Goal: Task Accomplishment & Management: Complete application form

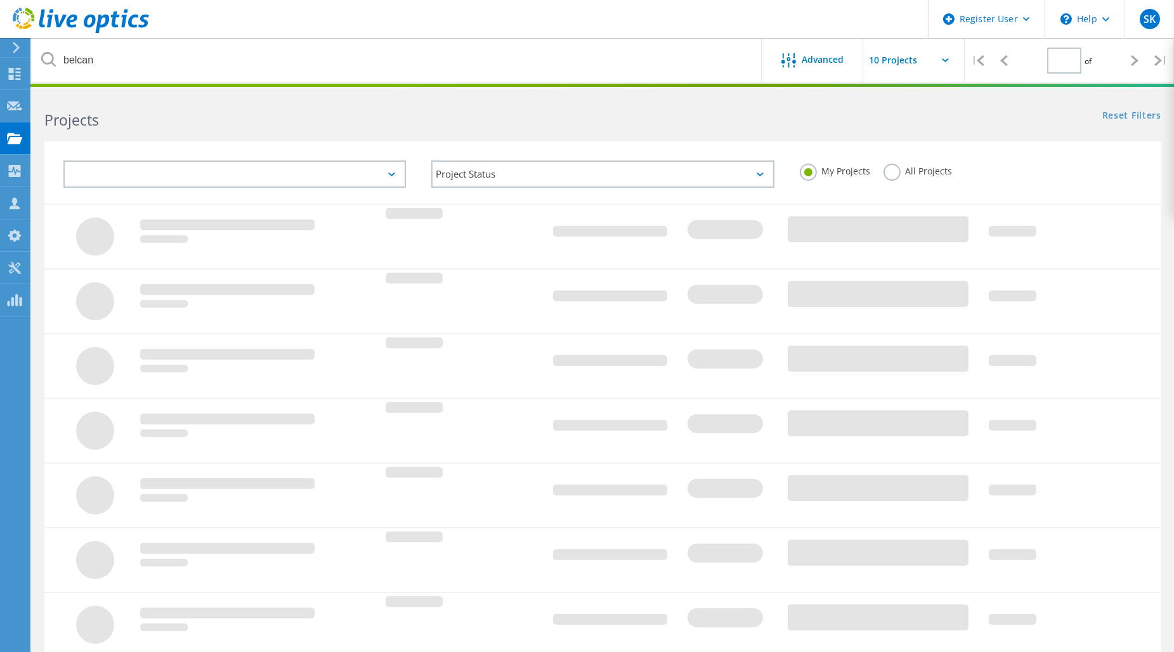
type input "1"
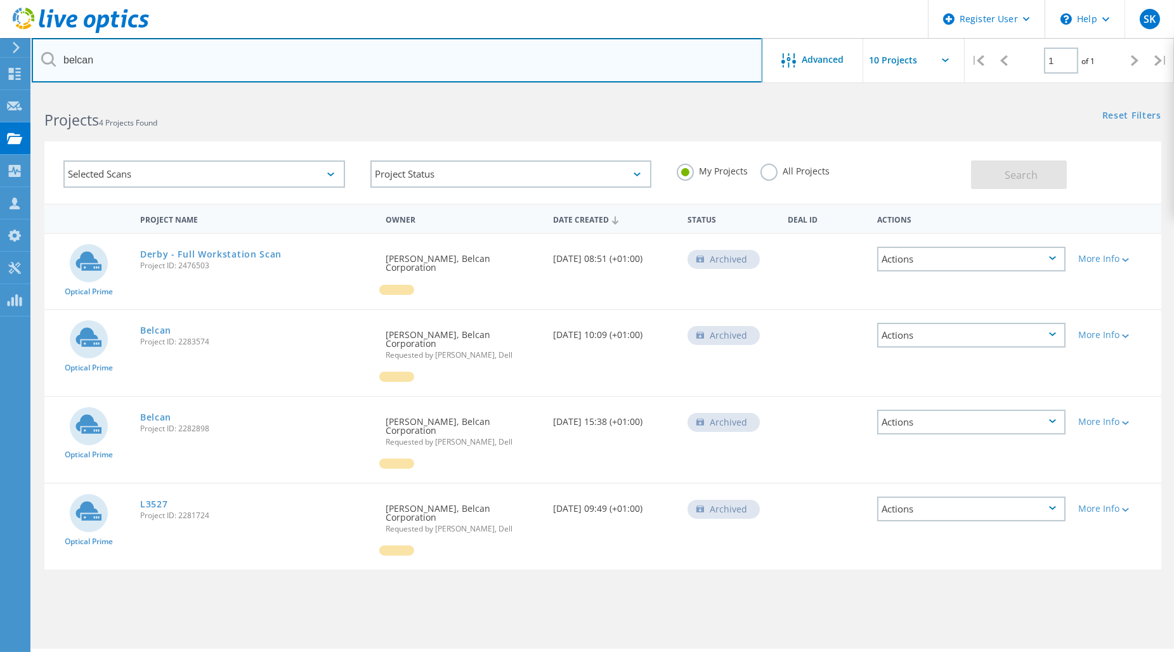
click at [128, 67] on input "belcan" at bounding box center [397, 60] width 731 height 44
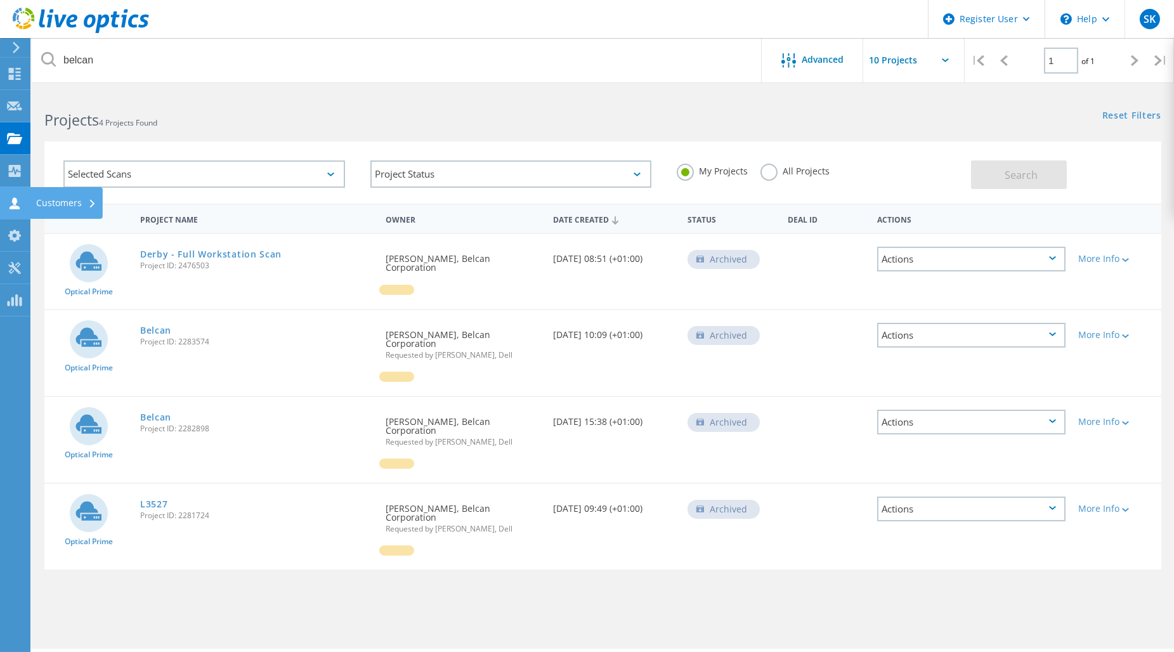
click at [15, 206] on use at bounding box center [15, 203] width 10 height 12
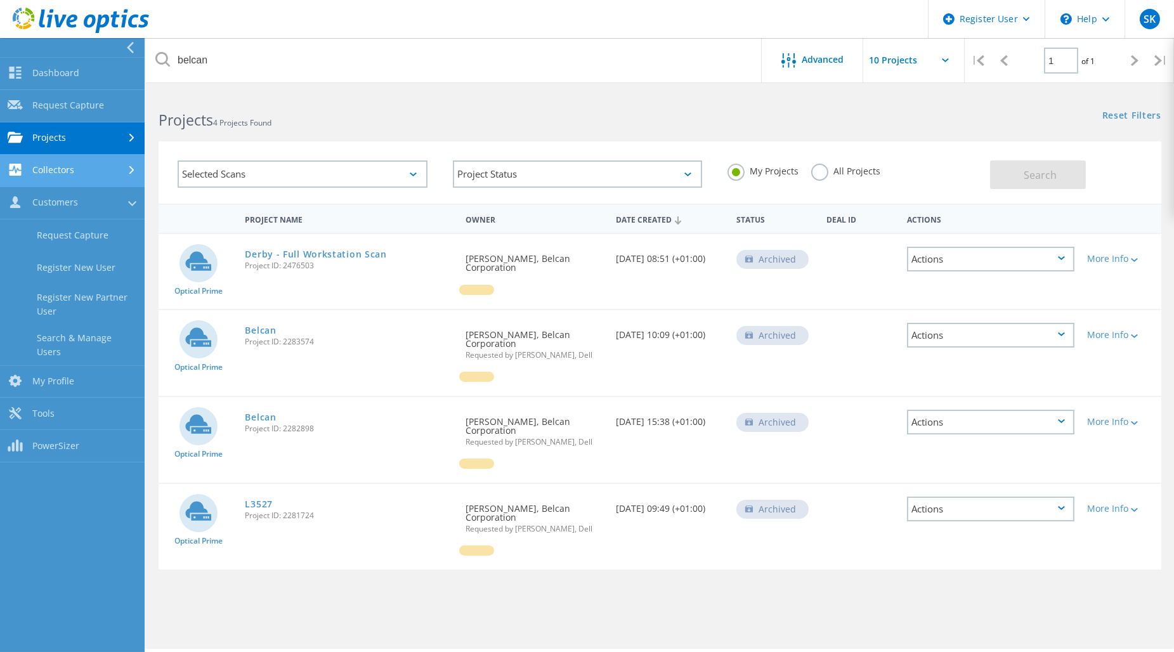
click at [79, 167] on link "Collectors" at bounding box center [72, 171] width 145 height 32
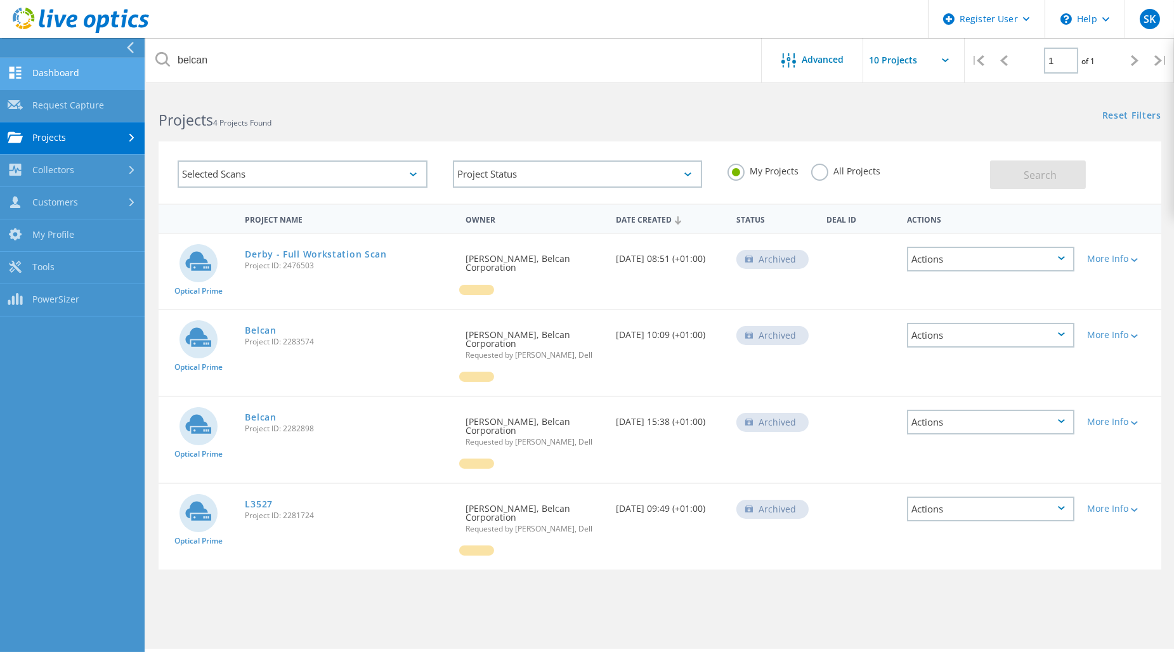
click at [80, 79] on link "Dashboard" at bounding box center [72, 74] width 145 height 32
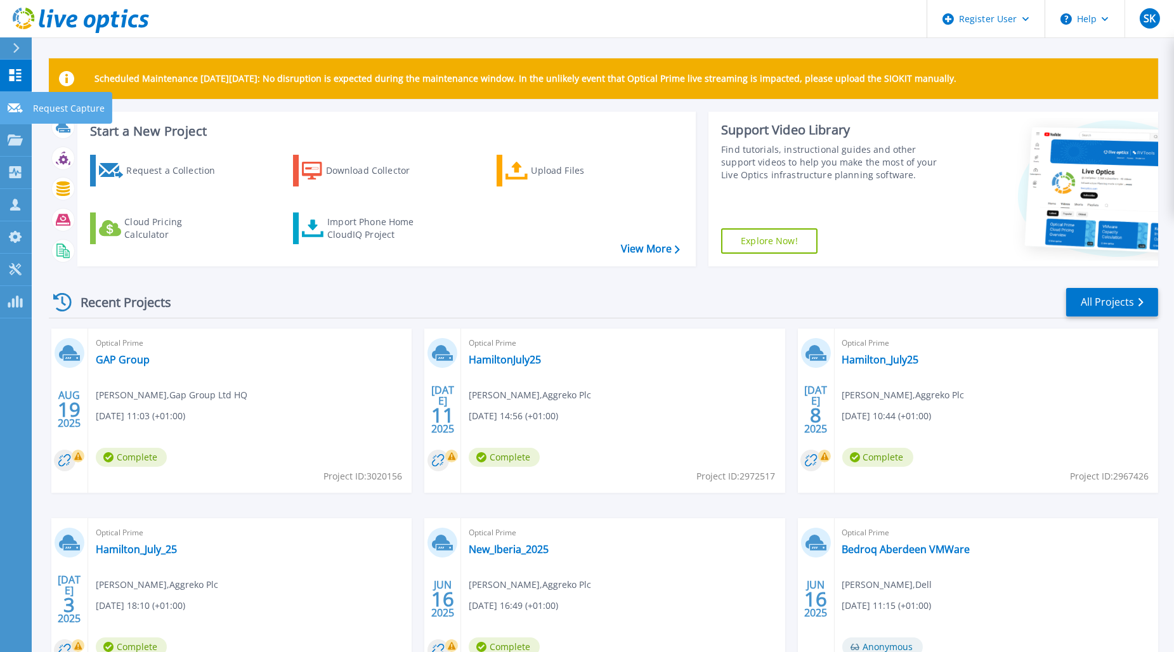
click at [14, 103] on icon at bounding box center [15, 108] width 15 height 10
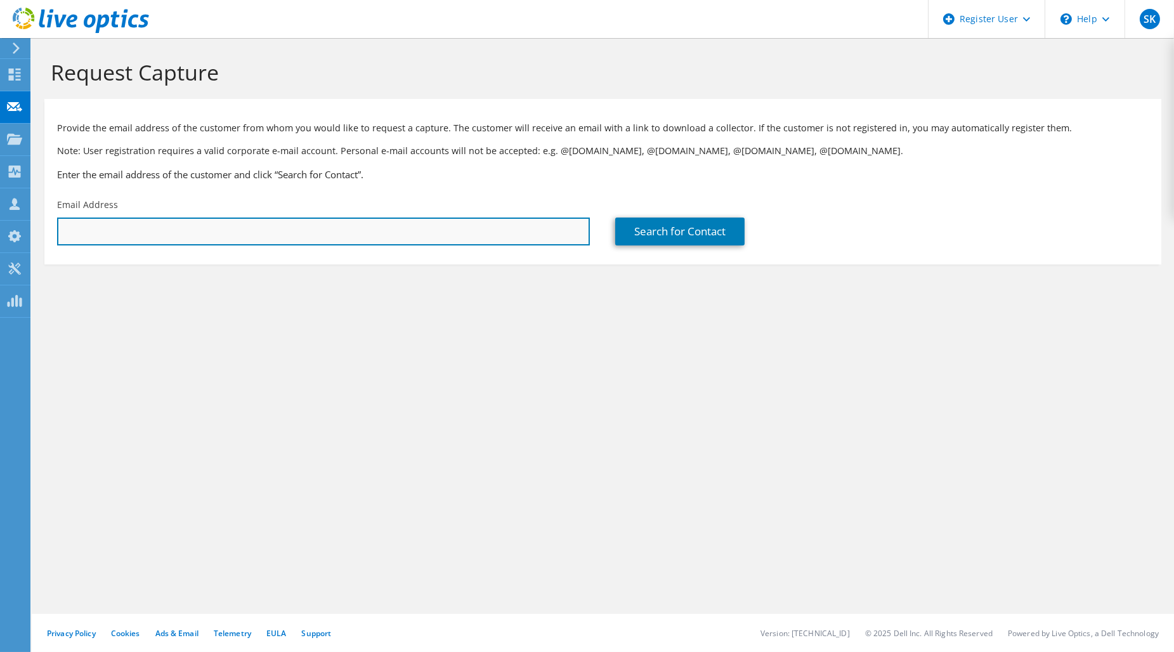
click at [397, 227] on input "text" at bounding box center [323, 232] width 533 height 28
drag, startPoint x: 41, startPoint y: 231, endPoint x: 13, endPoint y: 240, distance: 29.3
click at [20, 231] on div "SK Dell User Stuart Kennedy Stuart.Kennedy@dell.com Dell My Profile Log Out \n …" at bounding box center [587, 326] width 1174 height 652
drag, startPoint x: 175, startPoint y: 232, endPoint x: -32, endPoint y: 230, distance: 207.5
click at [0, 230] on html "SK Dell User Stuart Kennedy Stuart.Kennedy@dell.com Dell My Profile Log Out \n …" at bounding box center [587, 326] width 1174 height 652
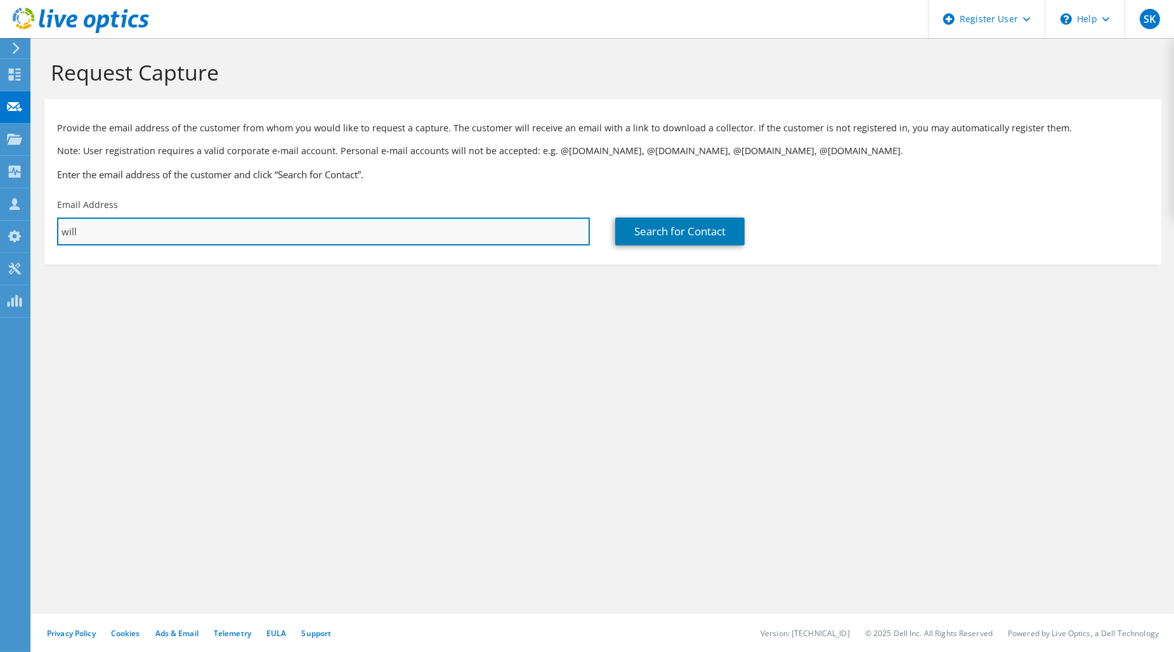
paste input "kibble@belcan.com"
type input "wkibble@belcan.com"
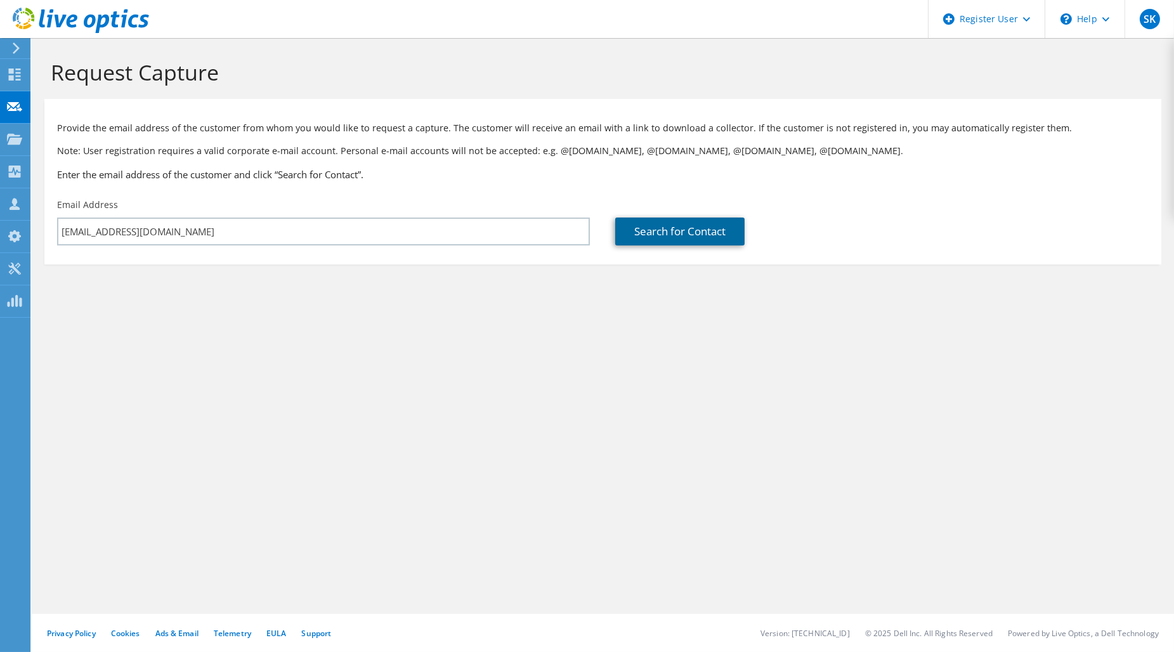
click at [660, 230] on link "Search for Contact" at bounding box center [679, 232] width 129 height 28
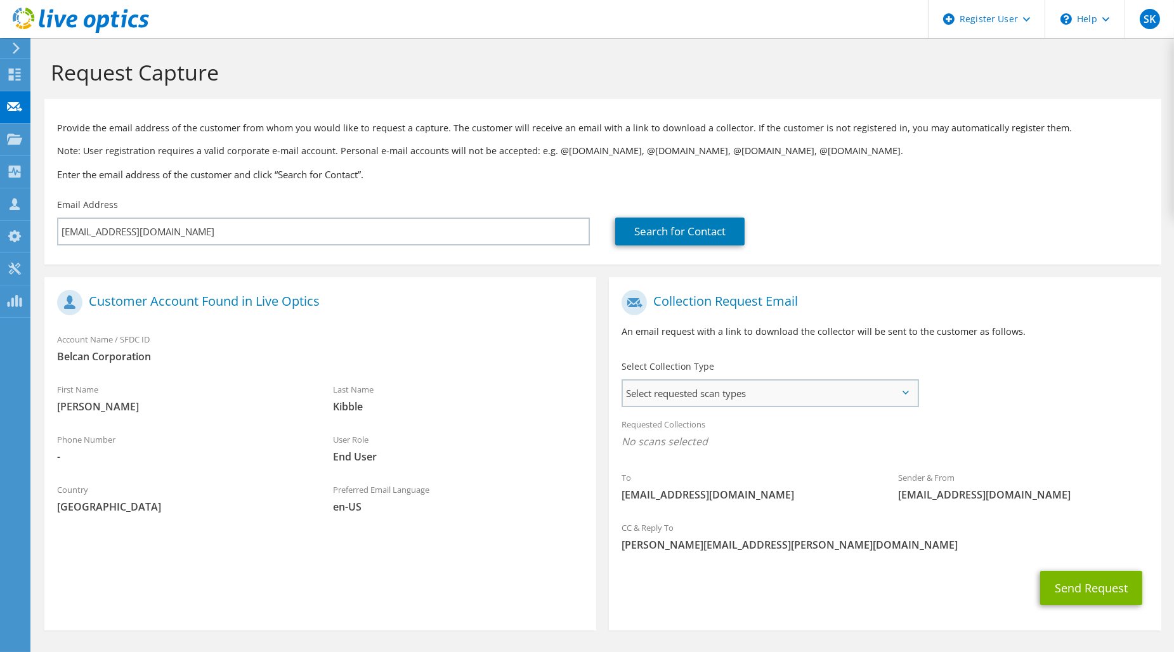
click at [886, 400] on span "Select requested scan types" at bounding box center [770, 393] width 294 height 25
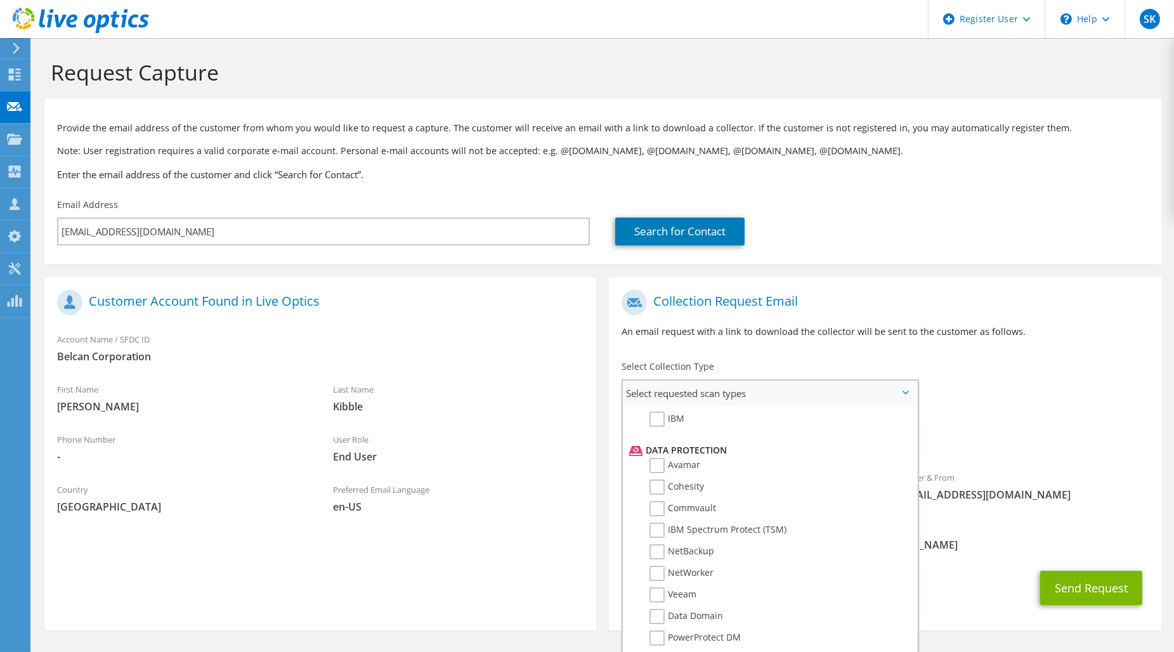
scroll to position [523, 0]
click at [694, 493] on label "Commvault" at bounding box center [683, 500] width 67 height 15
click at [0, 0] on input "Commvault" at bounding box center [0, 0] width 0 height 0
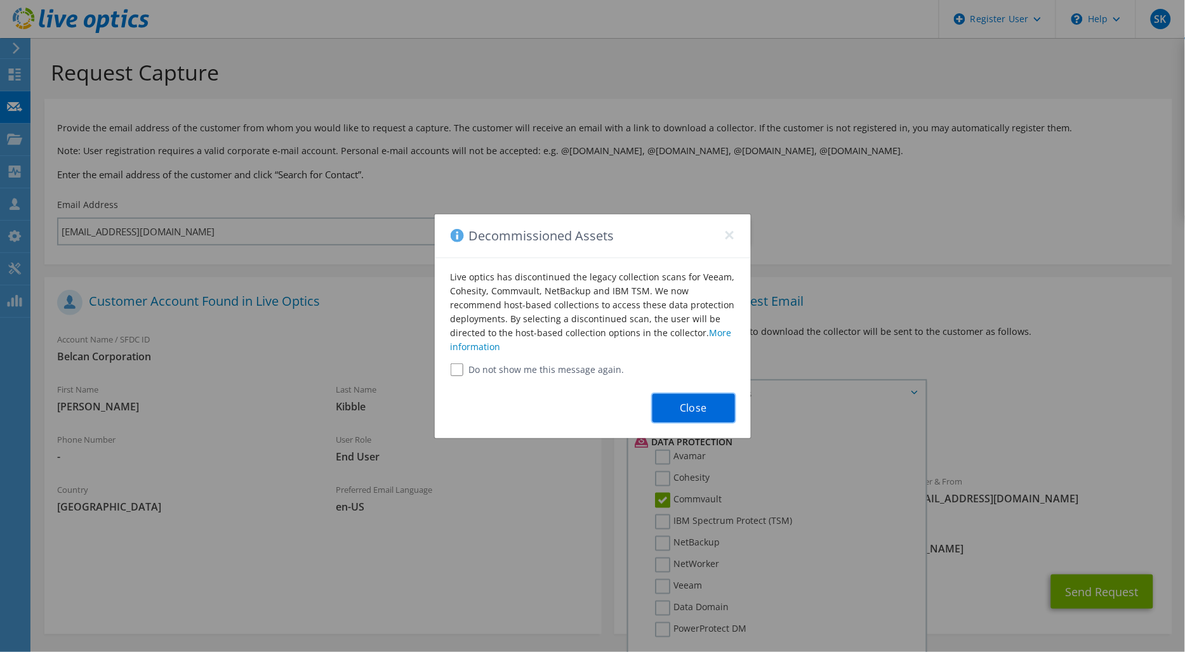
click at [707, 416] on button "Close" at bounding box center [693, 408] width 82 height 29
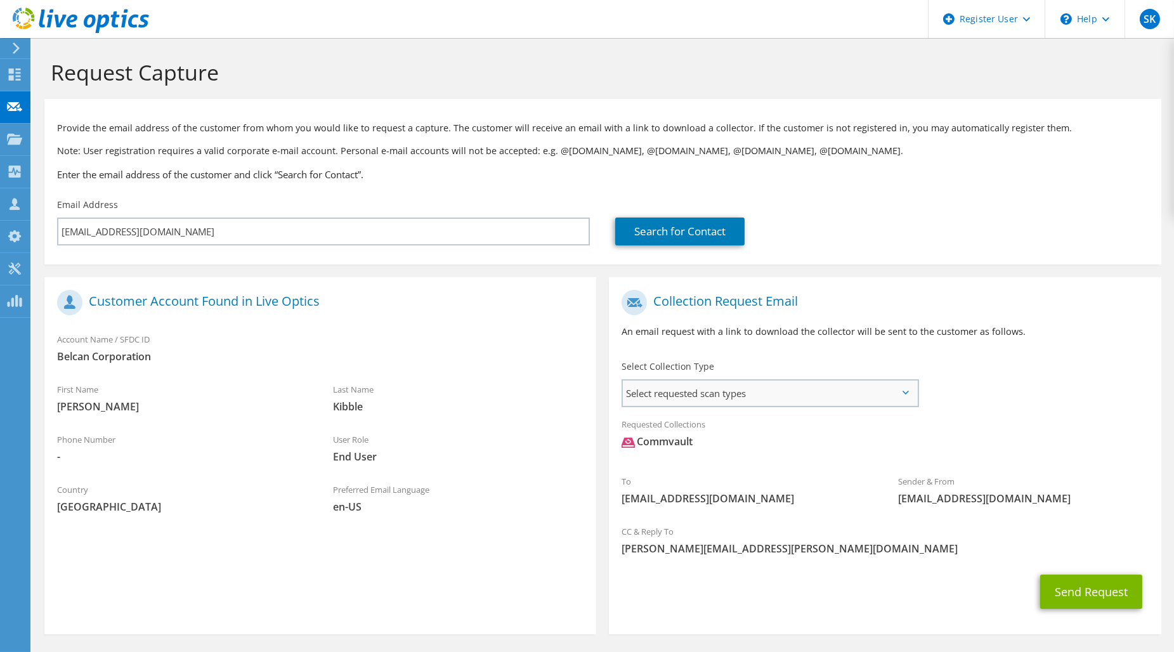
click at [829, 395] on span "Select requested scan types" at bounding box center [770, 393] width 294 height 25
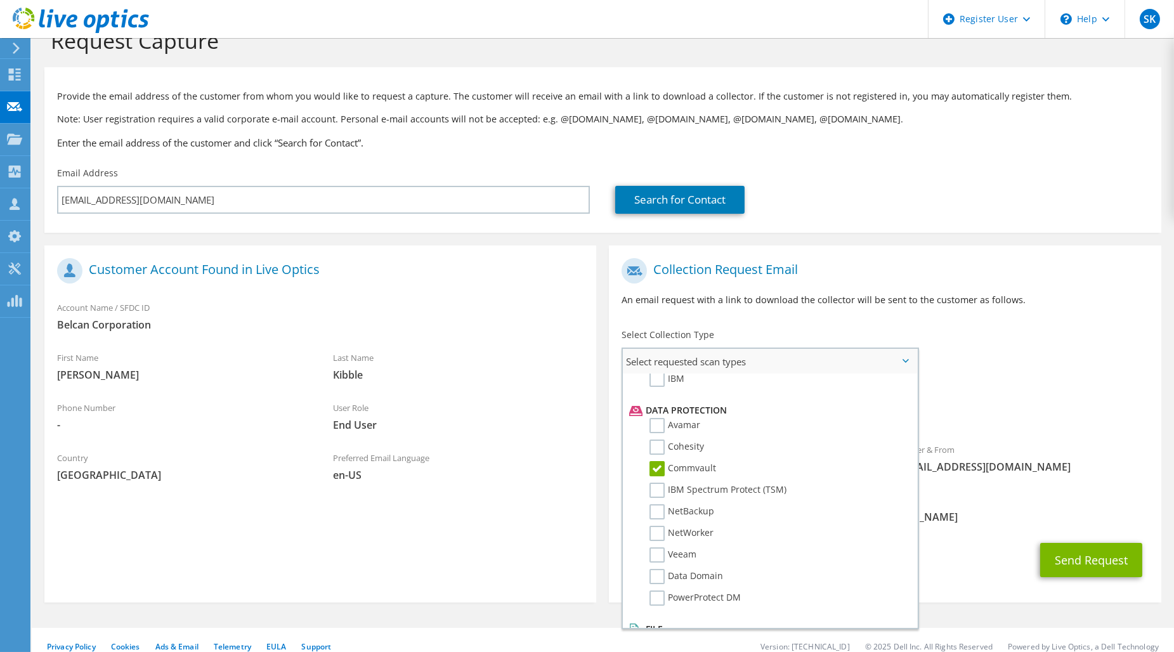
scroll to position [46, 0]
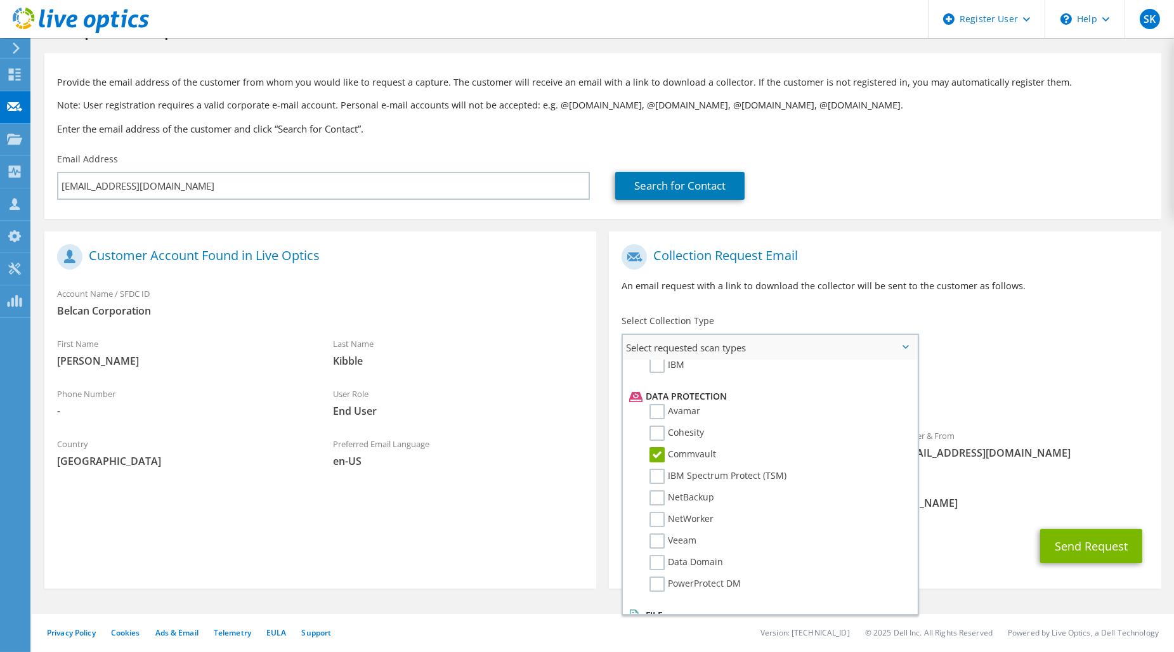
click at [693, 447] on label "Commvault" at bounding box center [683, 454] width 67 height 15
click at [0, 0] on input "Commvault" at bounding box center [0, 0] width 0 height 0
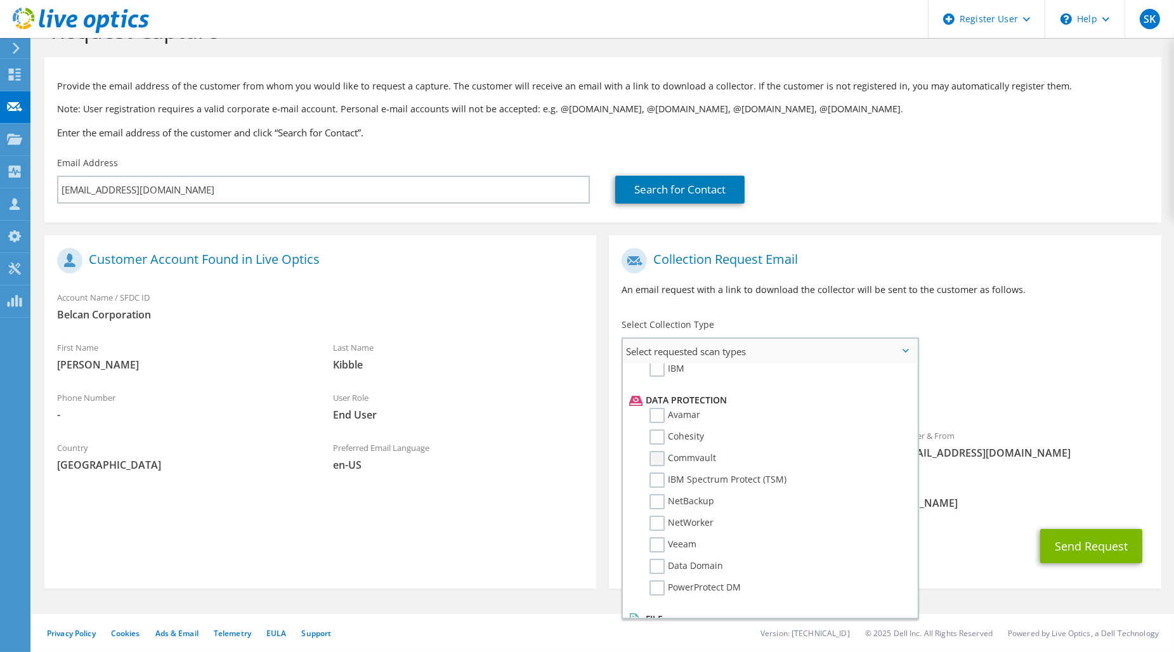
scroll to position [43, 0]
click at [695, 516] on label "NetWorker" at bounding box center [682, 523] width 64 height 15
click at [0, 0] on input "NetWorker" at bounding box center [0, 0] width 0 height 0
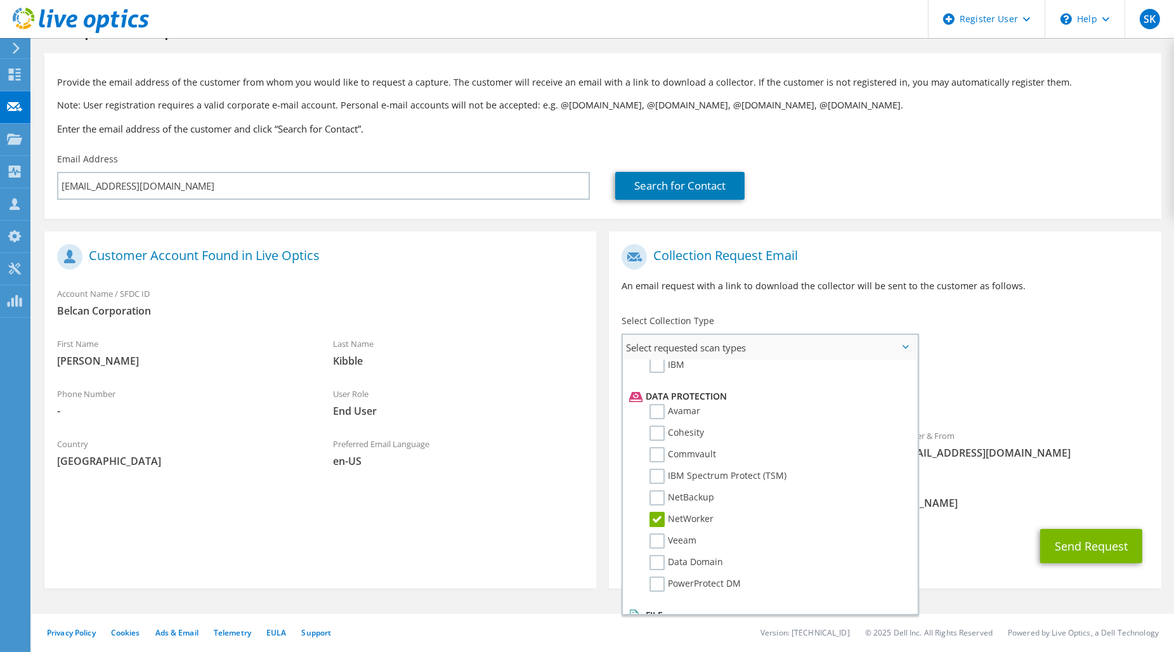
click at [697, 512] on label "NetWorker" at bounding box center [682, 519] width 64 height 15
click at [0, 0] on input "NetWorker" at bounding box center [0, 0] width 0 height 0
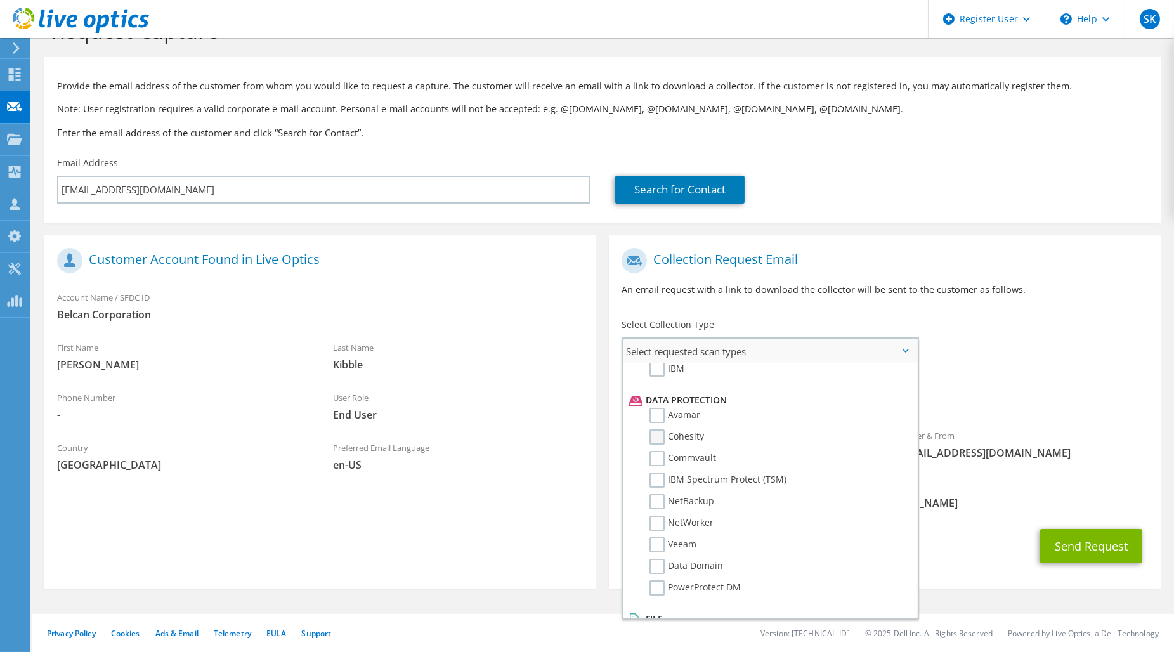
click at [676, 430] on label "Cohesity" at bounding box center [677, 437] width 55 height 15
click at [0, 0] on input "Cohesity" at bounding box center [0, 0] width 0 height 0
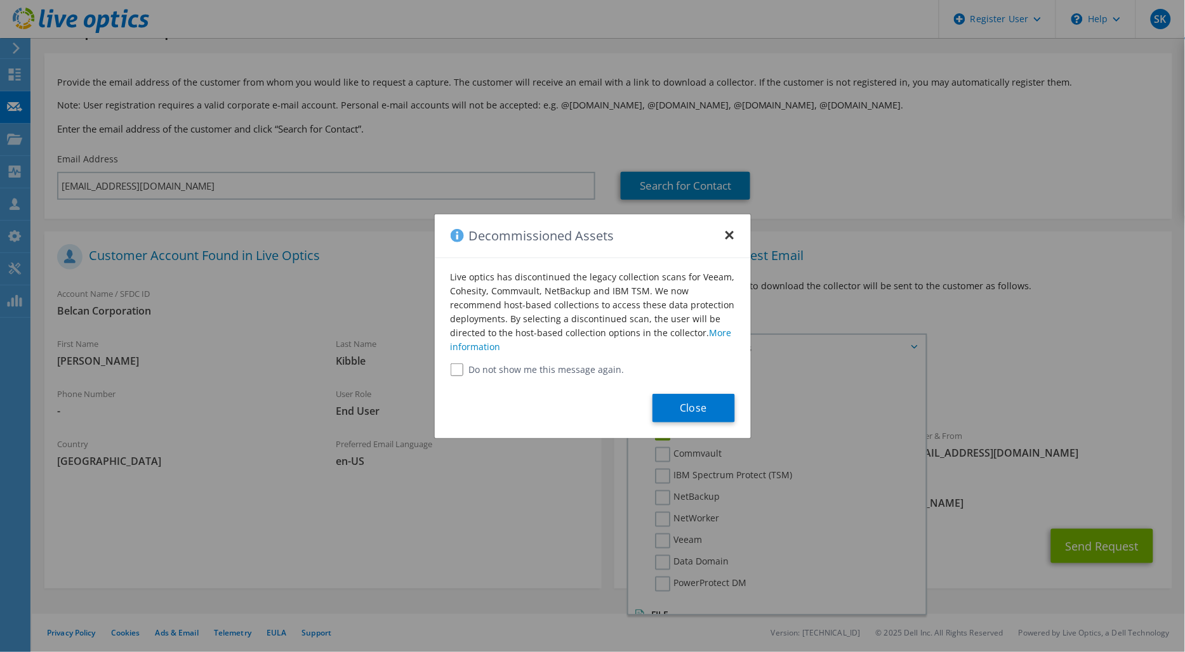
click at [725, 233] on button "×" at bounding box center [729, 231] width 10 height 10
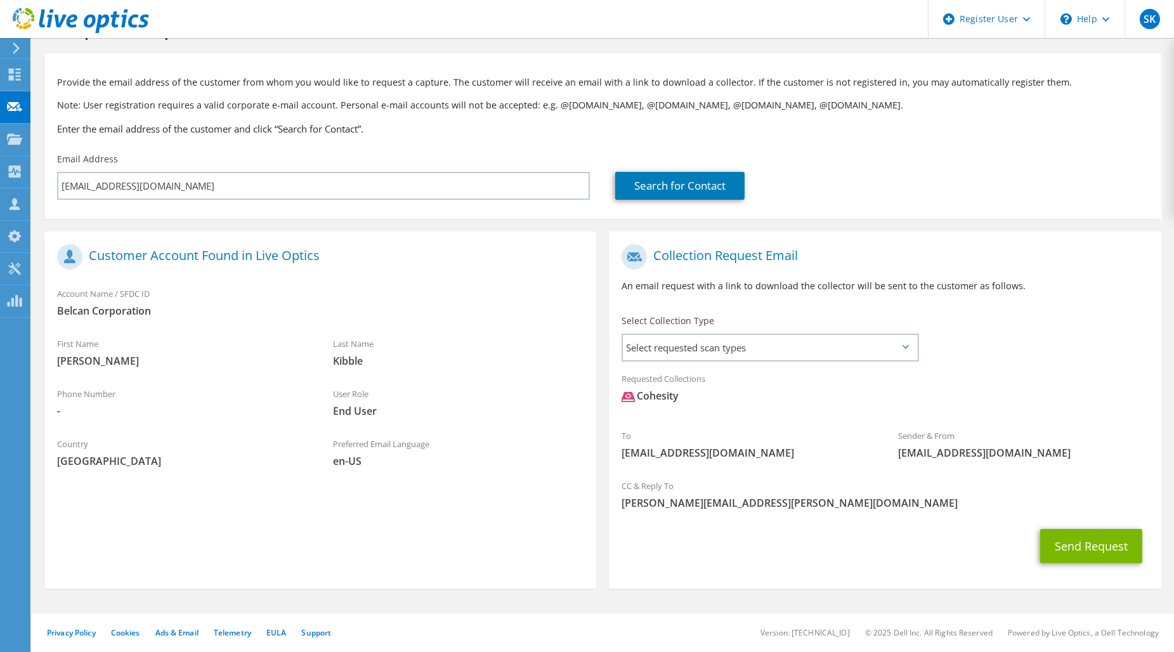
drag, startPoint x: 57, startPoint y: 294, endPoint x: 166, endPoint y: 294, distance: 108.5
click at [166, 294] on div "Account Name / SFDC ID Belcan Corporation" at bounding box center [320, 302] width 552 height 44
drag, startPoint x: 92, startPoint y: 257, endPoint x: 325, endPoint y: 250, distance: 232.9
click at [325, 250] on h1 "Customer Account Found in Live Optics" at bounding box center [317, 256] width 520 height 25
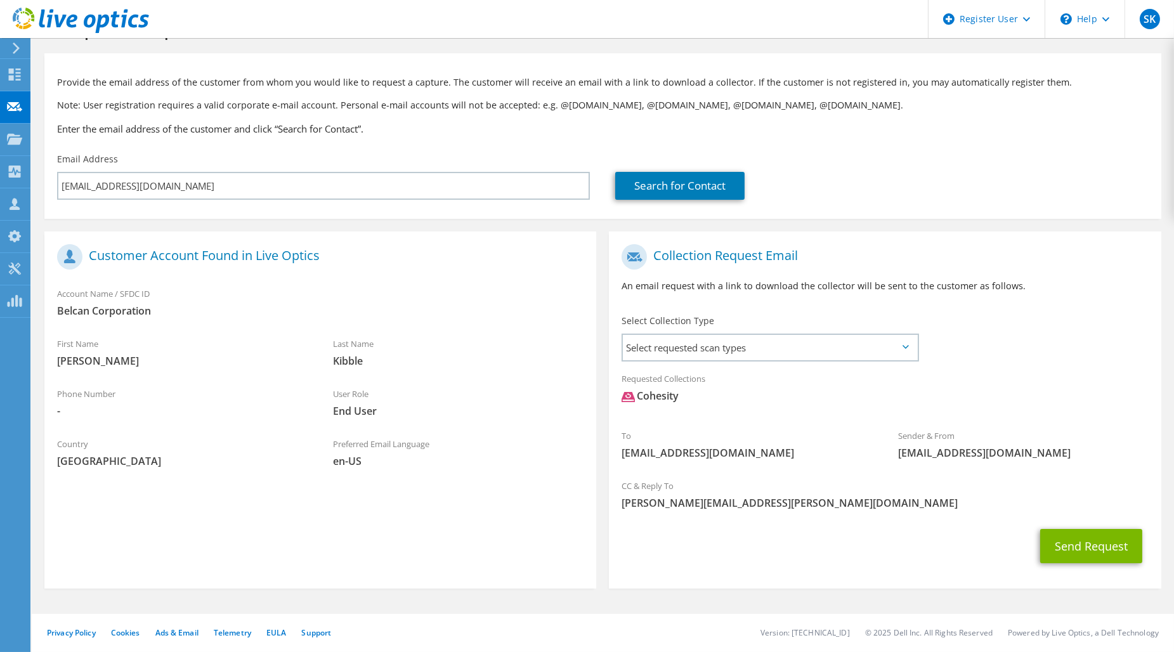
click at [325, 250] on h1 "Customer Account Found in Live Optics" at bounding box center [317, 256] width 520 height 25
drag, startPoint x: 91, startPoint y: 256, endPoint x: 325, endPoint y: 254, distance: 234.1
click at [325, 254] on h1 "Customer Account Found in Live Optics" at bounding box center [317, 256] width 520 height 25
drag, startPoint x: 325, startPoint y: 254, endPoint x: 197, endPoint y: 305, distance: 138.4
click at [325, 254] on h1 "Customer Account Found in Live Optics" at bounding box center [317, 256] width 520 height 25
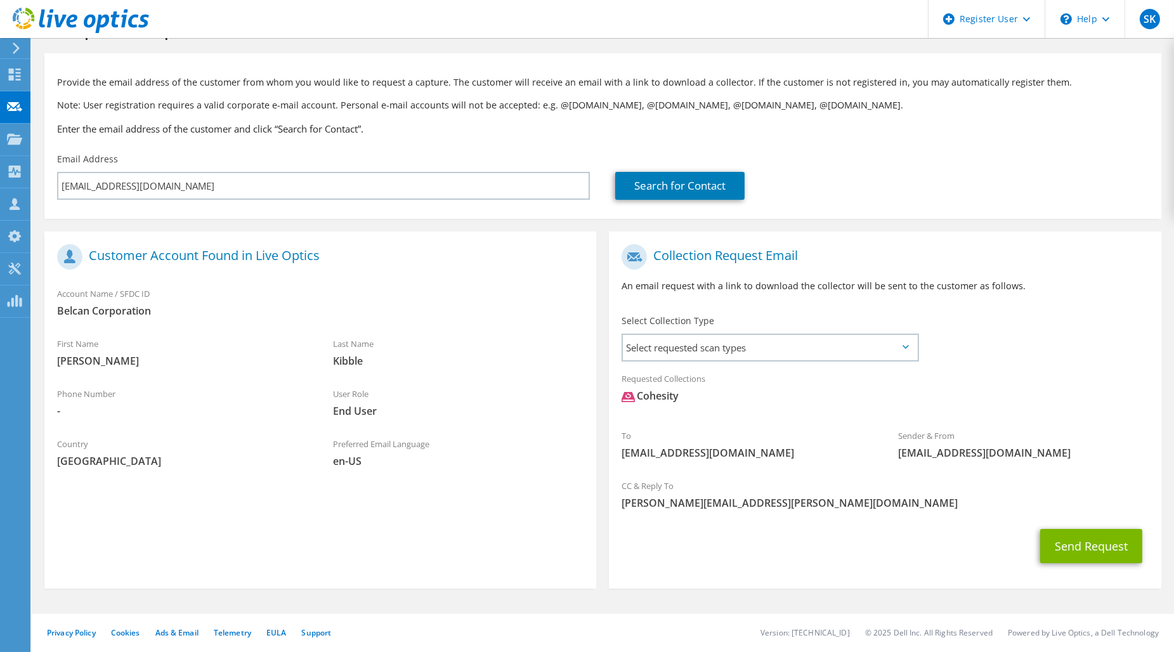
click at [87, 294] on div "Account Name / SFDC ID Belcan Corporation" at bounding box center [320, 302] width 552 height 44
click at [58, 292] on div "Account Name / SFDC ID Belcan Corporation" at bounding box center [320, 302] width 552 height 44
click at [62, 292] on div "Account Name / SFDC ID Belcan Corporation" at bounding box center [320, 302] width 552 height 44
drag, startPoint x: 62, startPoint y: 292, endPoint x: 72, endPoint y: 294, distance: 10.5
click at [72, 294] on div "Account Name / SFDC ID Belcan Corporation" at bounding box center [320, 302] width 552 height 44
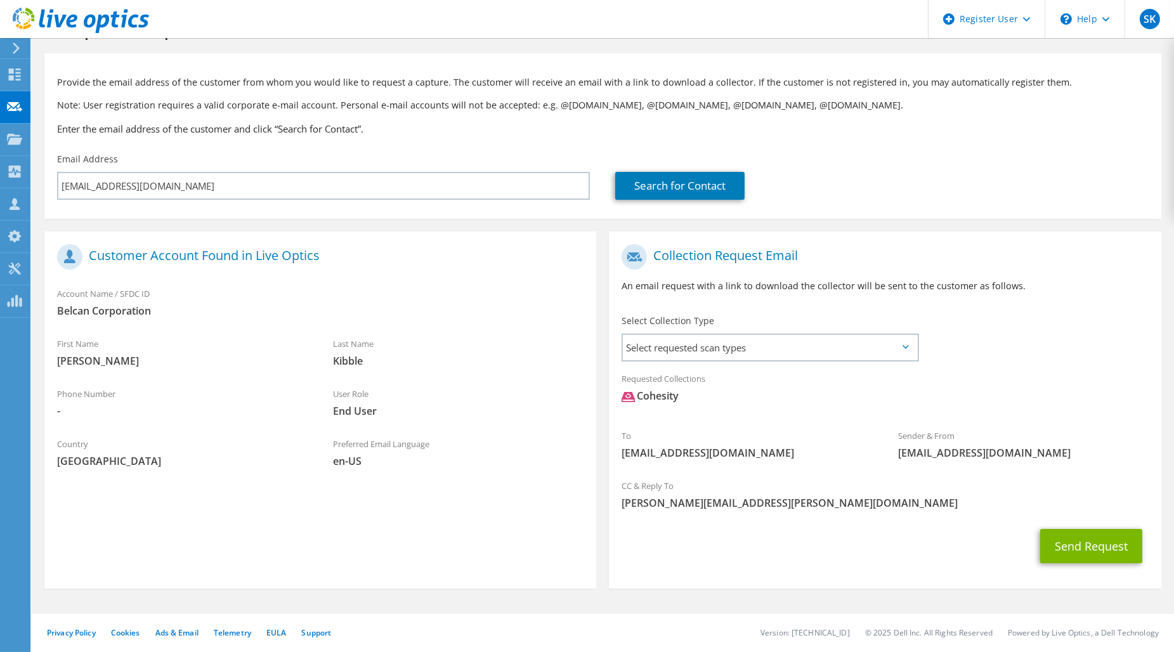
drag, startPoint x: 58, startPoint y: 294, endPoint x: 166, endPoint y: 292, distance: 107.9
click at [166, 292] on div "Account Name / SFDC ID Belcan Corporation" at bounding box center [320, 302] width 552 height 44
drag, startPoint x: 166, startPoint y: 292, endPoint x: 61, endPoint y: 307, distance: 105.7
click at [60, 306] on span "Belcan Corporation" at bounding box center [320, 311] width 527 height 14
drag, startPoint x: 58, startPoint y: 310, endPoint x: 153, endPoint y: 311, distance: 95.2
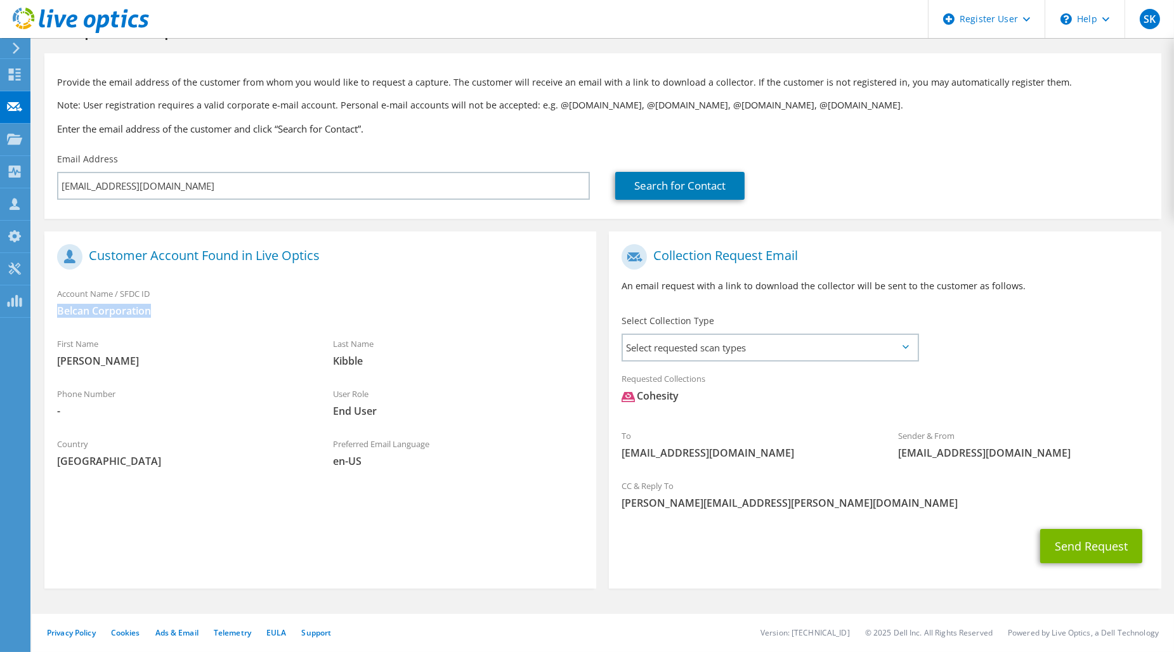
click at [153, 311] on span "Belcan Corporation" at bounding box center [320, 311] width 527 height 14
click at [151, 313] on span "Belcan Corporation" at bounding box center [320, 311] width 527 height 14
drag, startPoint x: 55, startPoint y: 341, endPoint x: 107, endPoint y: 344, distance: 52.1
click at [107, 344] on div "First Name William" at bounding box center [182, 353] width 276 height 44
drag, startPoint x: 107, startPoint y: 344, endPoint x: 130, endPoint y: 366, distance: 32.3
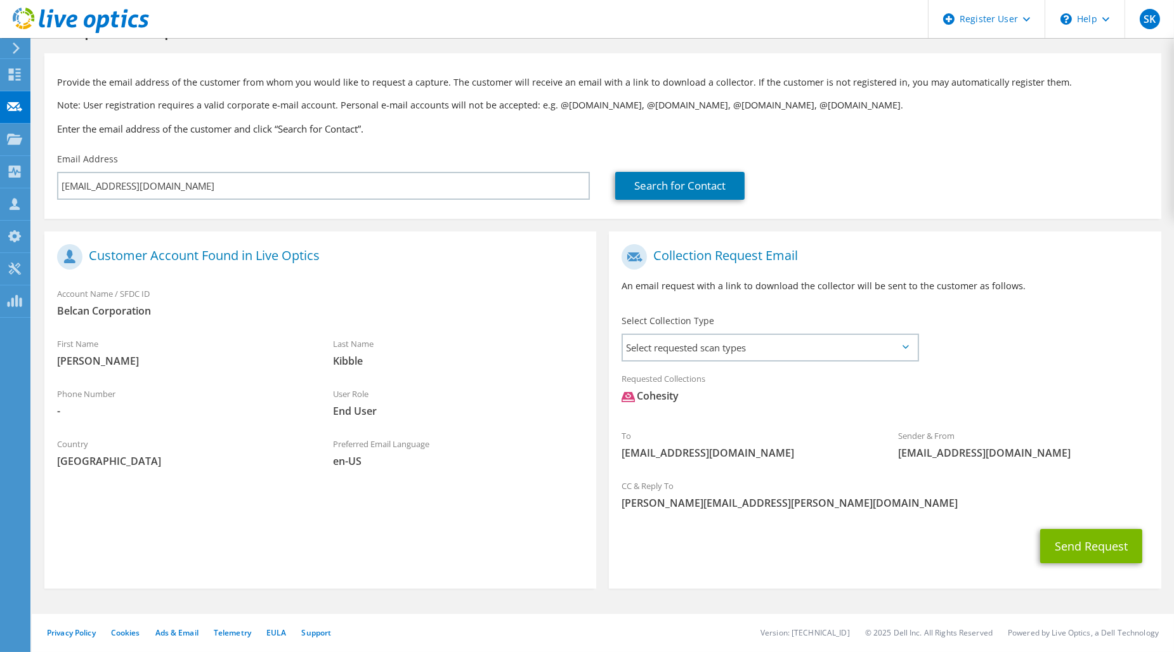
click at [108, 363] on span "William" at bounding box center [182, 361] width 251 height 14
drag, startPoint x: 334, startPoint y: 341, endPoint x: 383, endPoint y: 343, distance: 48.9
click at [383, 343] on div "Last Name Kibble" at bounding box center [458, 353] width 276 height 44
click at [81, 360] on span "William" at bounding box center [182, 361] width 251 height 14
click at [63, 360] on span "William" at bounding box center [182, 361] width 251 height 14
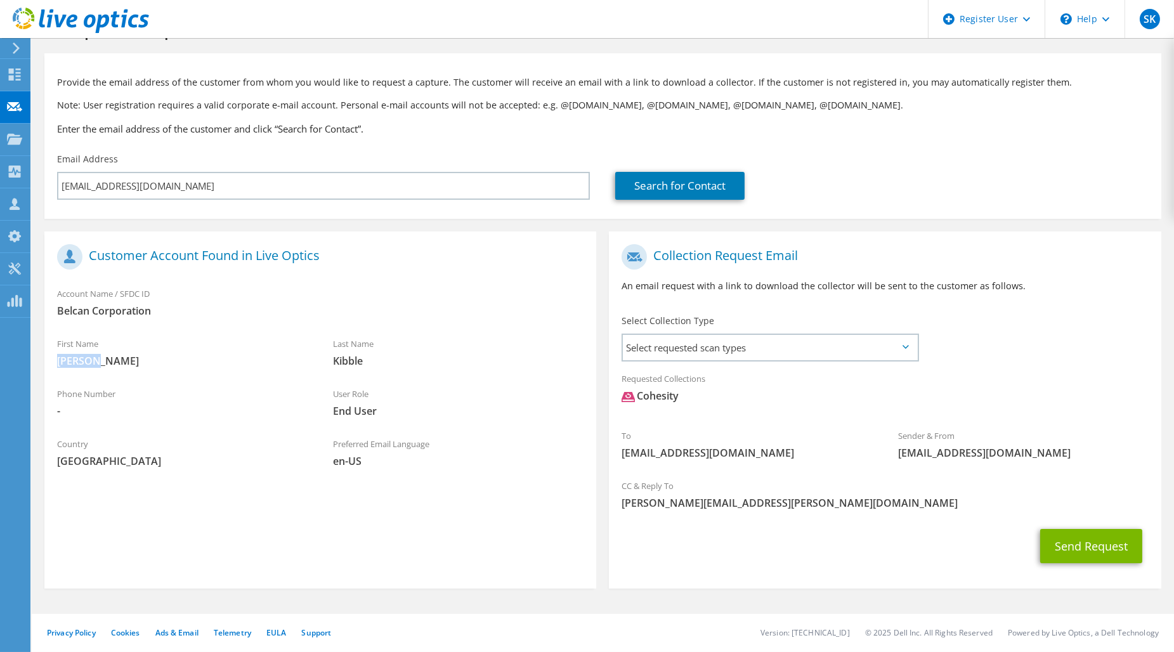
drag, startPoint x: 56, startPoint y: 360, endPoint x: 98, endPoint y: 360, distance: 42.5
click at [98, 360] on div "First Name William" at bounding box center [182, 353] width 276 height 44
click at [371, 370] on div "Last Name Kibble" at bounding box center [458, 353] width 276 height 44
drag, startPoint x: 331, startPoint y: 359, endPoint x: 364, endPoint y: 359, distance: 33.6
click at [364, 359] on div "Last Name Kibble" at bounding box center [458, 353] width 276 height 44
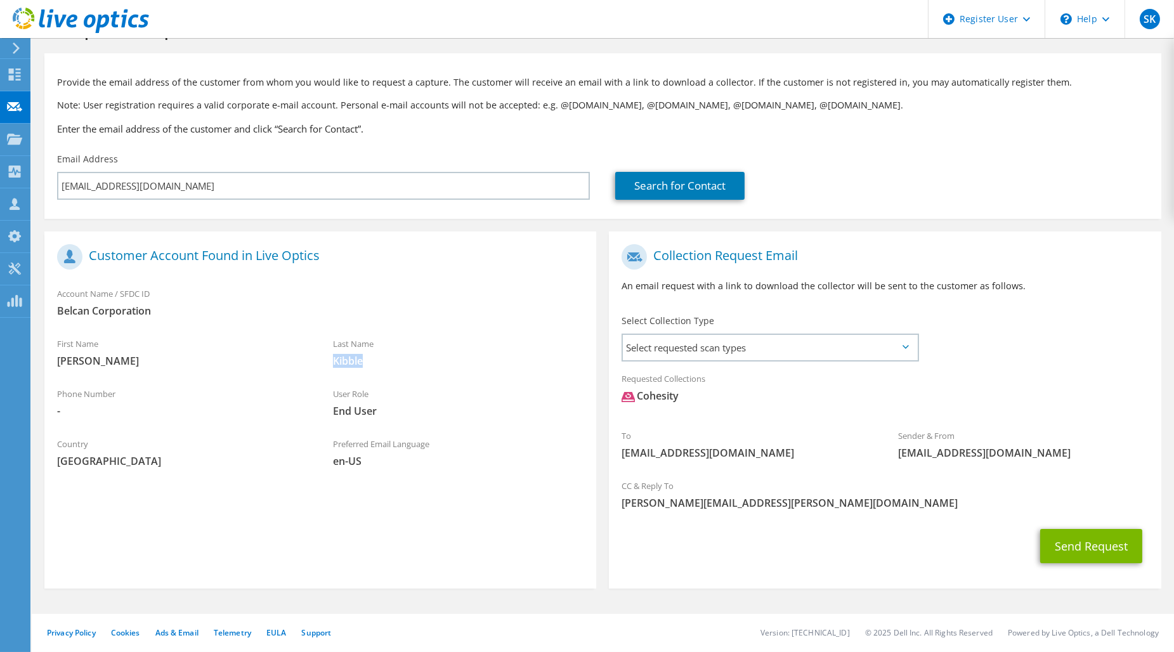
click at [364, 359] on span "Kibble" at bounding box center [458, 361] width 251 height 14
drag, startPoint x: 89, startPoint y: 255, endPoint x: 325, endPoint y: 260, distance: 236.7
click at [325, 260] on h1 "Customer Account Found in Live Optics" at bounding box center [317, 256] width 520 height 25
drag, startPoint x: 325, startPoint y: 260, endPoint x: 321, endPoint y: 266, distance: 7.4
click at [324, 261] on h1 "Customer Account Found in Live Optics" at bounding box center [317, 256] width 520 height 25
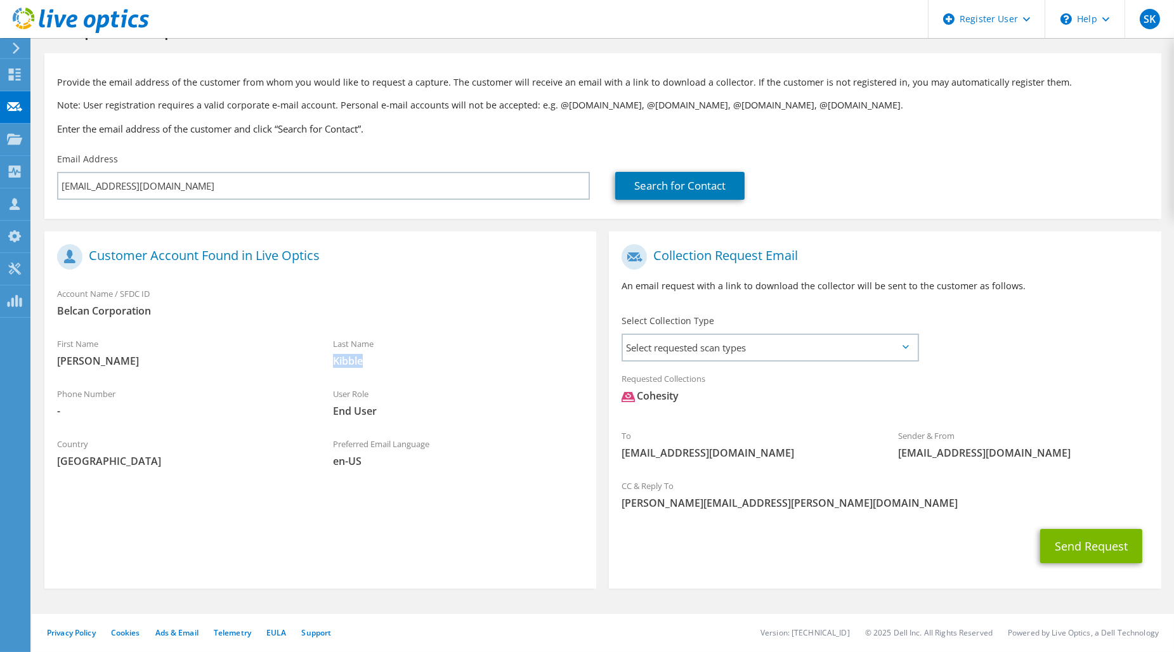
drag, startPoint x: 55, startPoint y: 293, endPoint x: 194, endPoint y: 292, distance: 138.9
click at [194, 292] on div "Account Name / SFDC ID Belcan Corporation" at bounding box center [320, 302] width 552 height 44
drag, startPoint x: 194, startPoint y: 292, endPoint x: 187, endPoint y: 308, distance: 17.0
click at [194, 292] on div "Account Name / SFDC ID Belcan Corporation" at bounding box center [320, 302] width 552 height 44
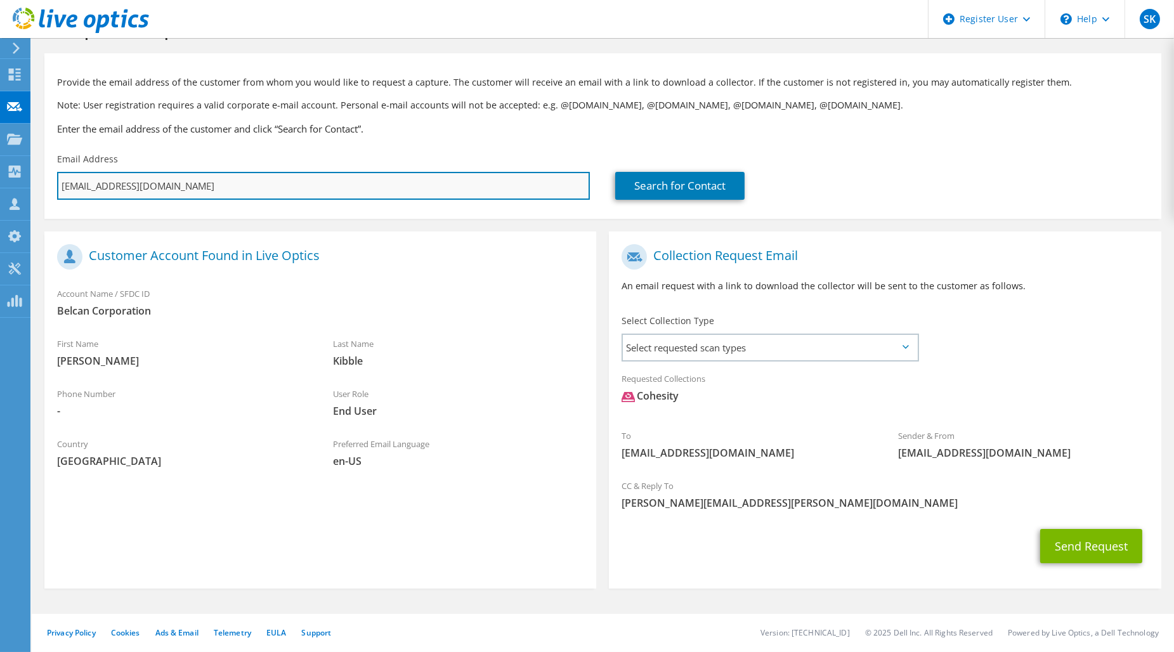
drag, startPoint x: 62, startPoint y: 187, endPoint x: 166, endPoint y: 187, distance: 104.0
click at [166, 187] on input "wkibble@belcan.com" at bounding box center [323, 186] width 533 height 28
click at [88, 185] on input "wkibble@belcan.com" at bounding box center [323, 186] width 533 height 28
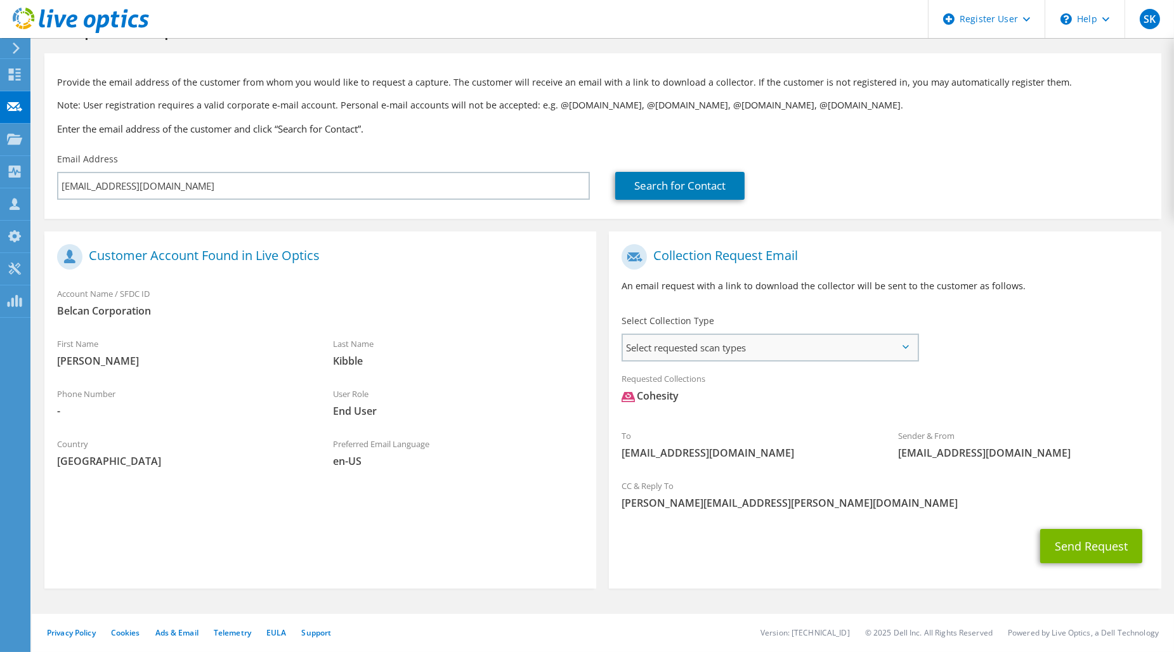
click at [700, 345] on span "Select requested scan types" at bounding box center [770, 347] width 294 height 25
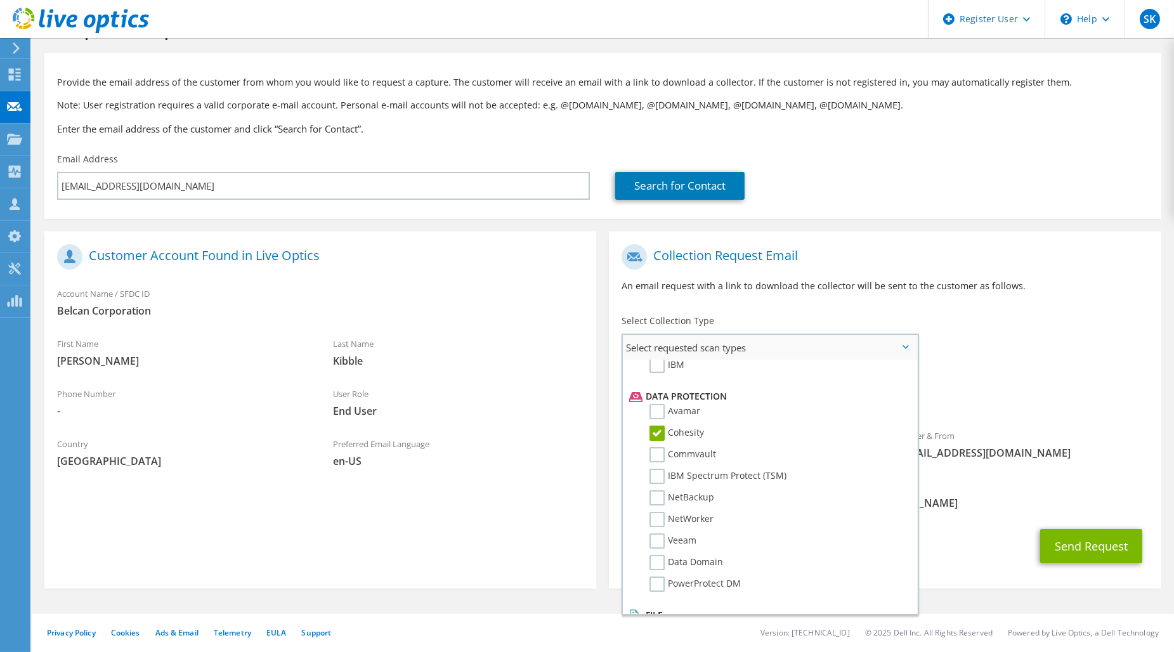
click at [683, 426] on label "Cohesity" at bounding box center [677, 433] width 55 height 15
click at [0, 0] on input "Cohesity" at bounding box center [0, 0] width 0 height 0
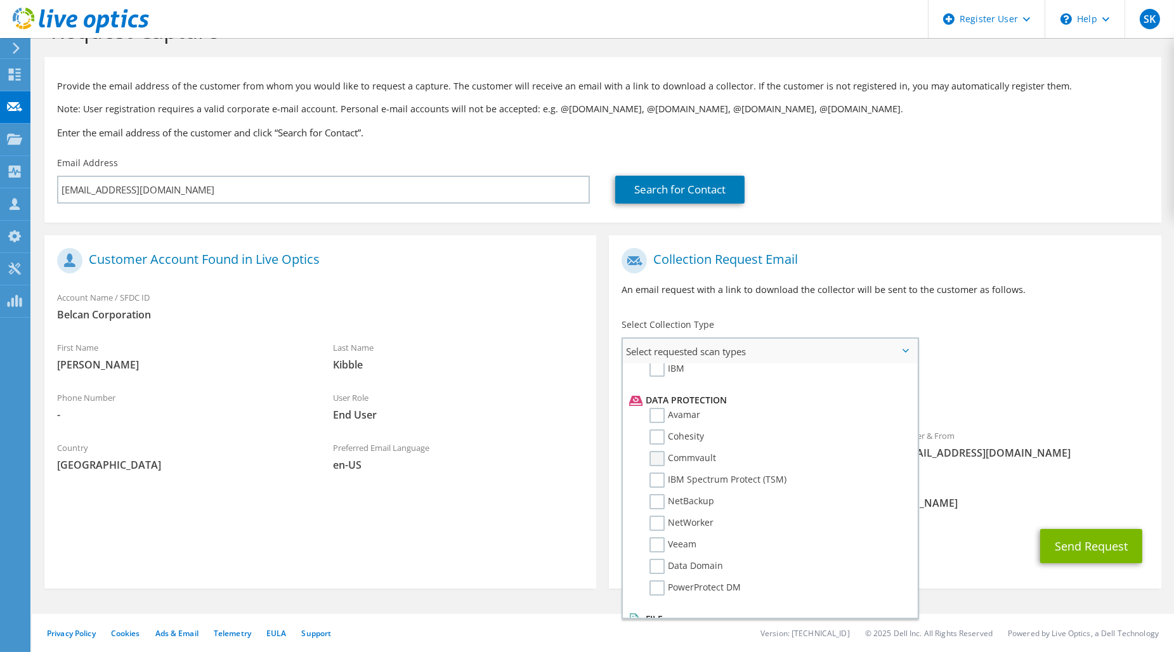
click at [681, 451] on label "Commvault" at bounding box center [683, 458] width 67 height 15
click at [0, 0] on input "Commvault" at bounding box center [0, 0] width 0 height 0
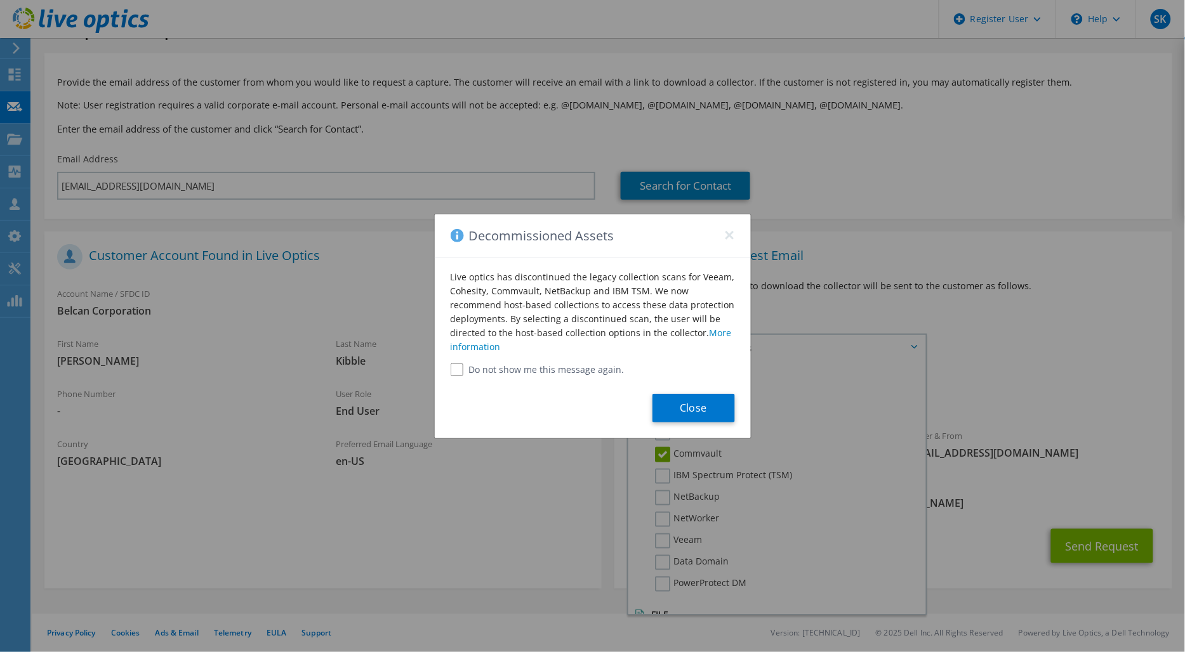
click at [454, 368] on input "Do not show me this message again." at bounding box center [456, 370] width 13 height 13
checkbox input "true"
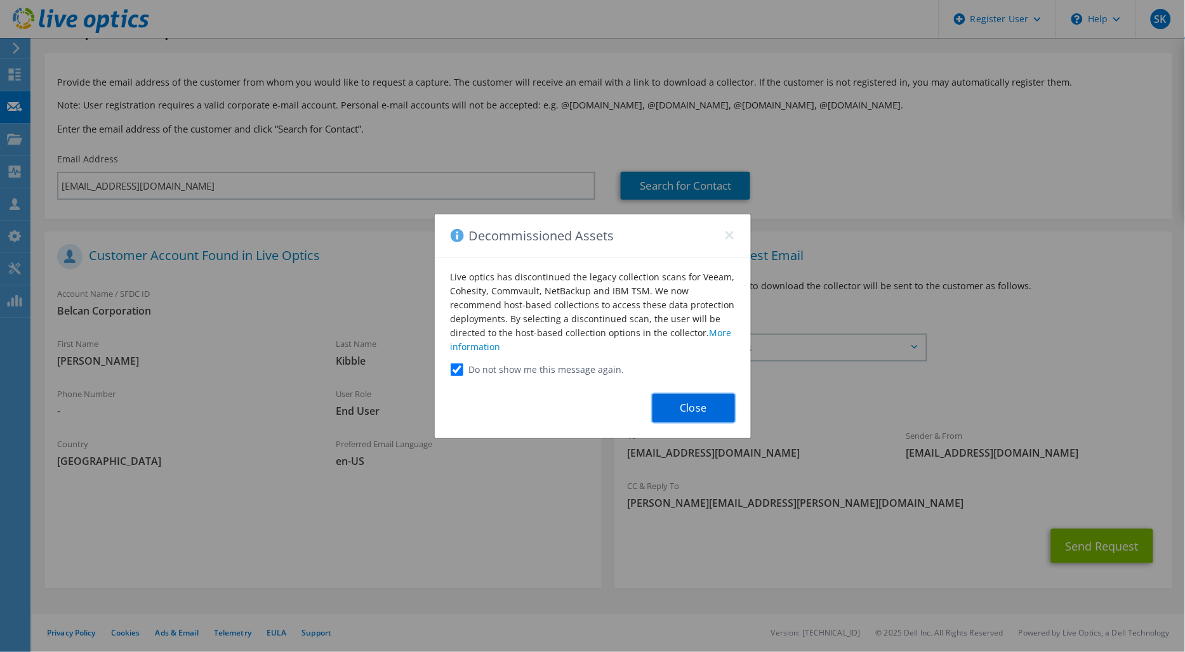
click at [702, 410] on button "Close" at bounding box center [693, 408] width 82 height 29
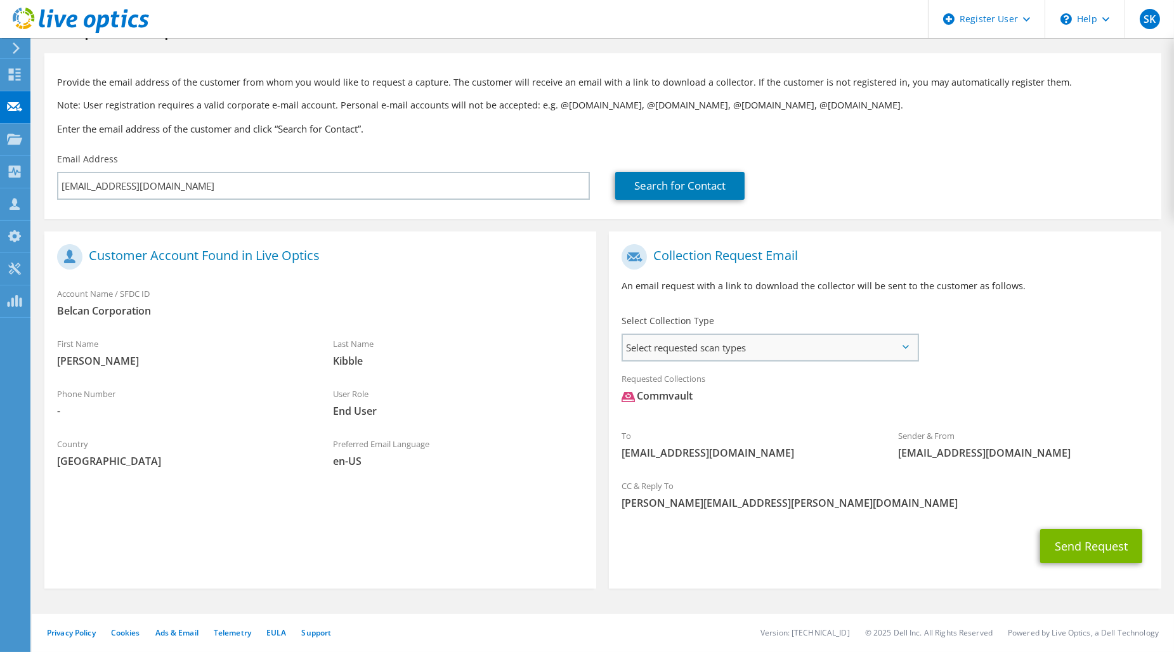
click at [901, 347] on span "Select requested scan types" at bounding box center [770, 347] width 294 height 25
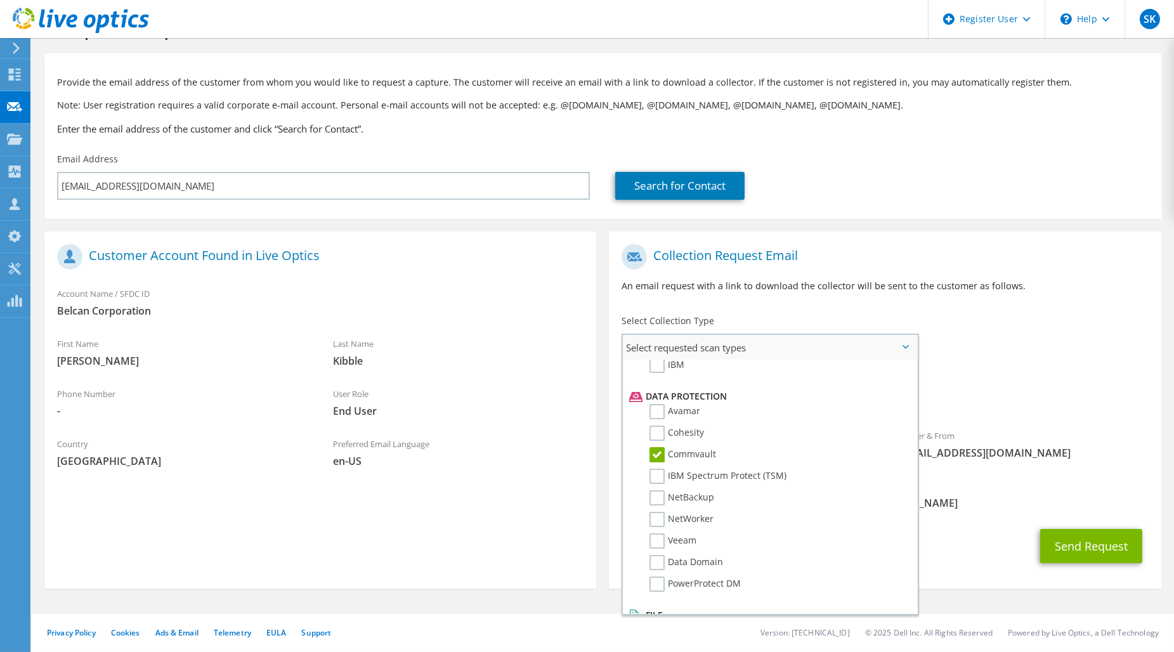
click at [690, 447] on label "Commvault" at bounding box center [683, 454] width 67 height 15
click at [0, 0] on input "Commvault" at bounding box center [0, 0] width 0 height 0
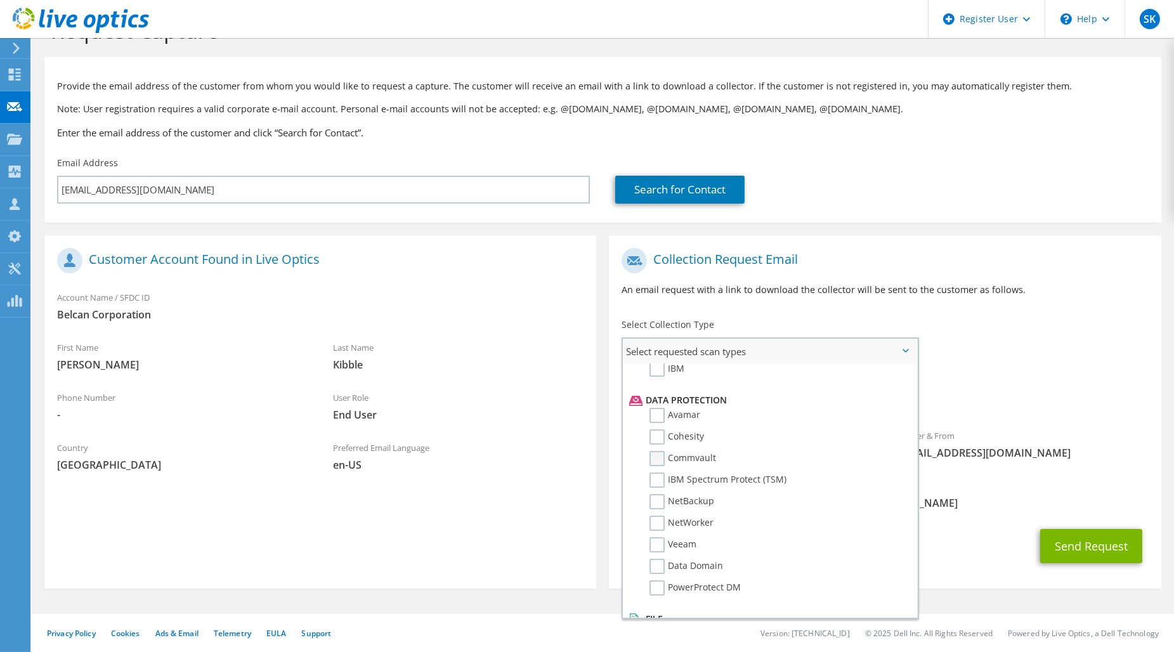
click at [690, 451] on label "Commvault" at bounding box center [683, 458] width 67 height 15
click at [0, 0] on input "Commvault" at bounding box center [0, 0] width 0 height 0
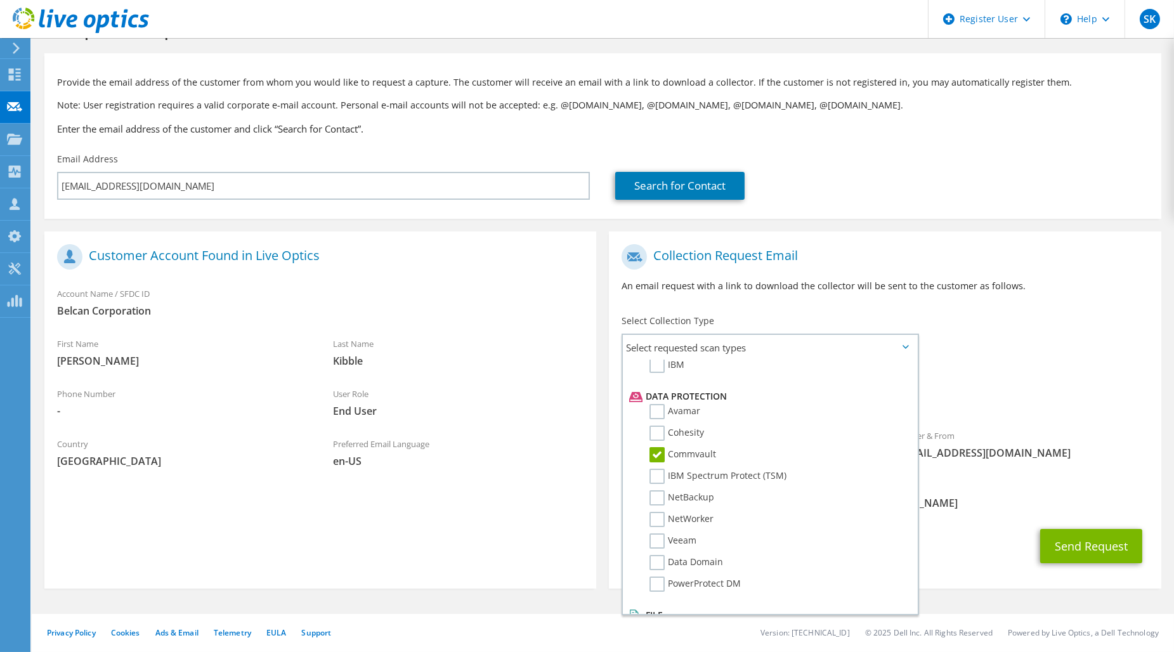
click at [1007, 402] on span "Commvault" at bounding box center [885, 399] width 527 height 21
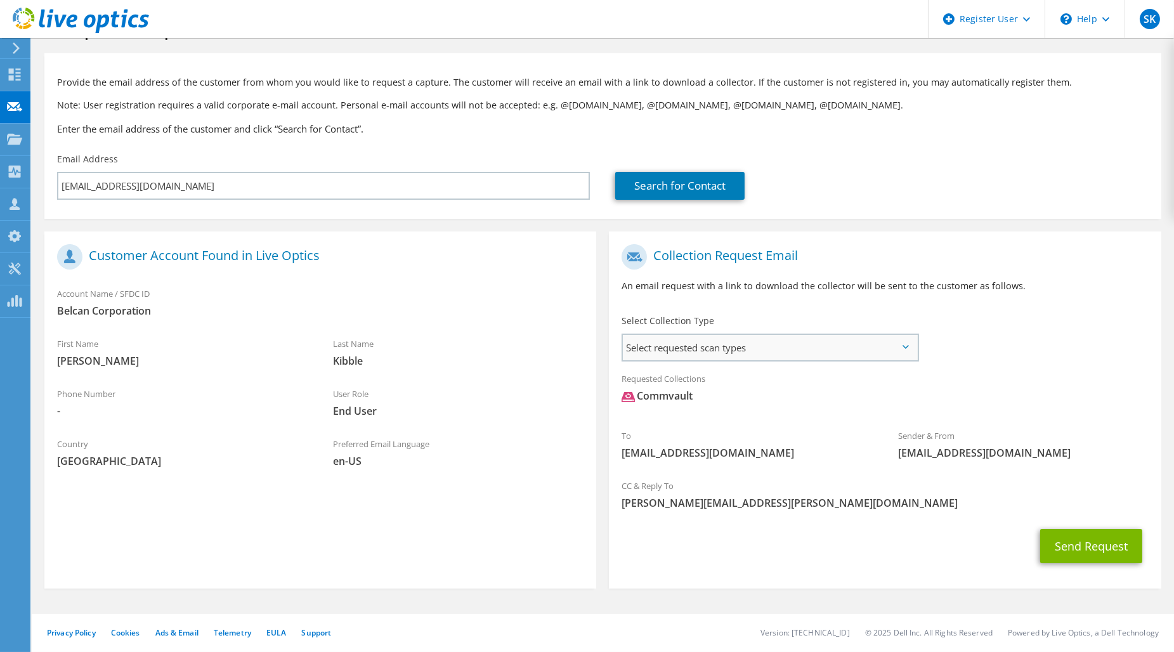
click at [728, 344] on span "Select requested scan types" at bounding box center [770, 347] width 294 height 25
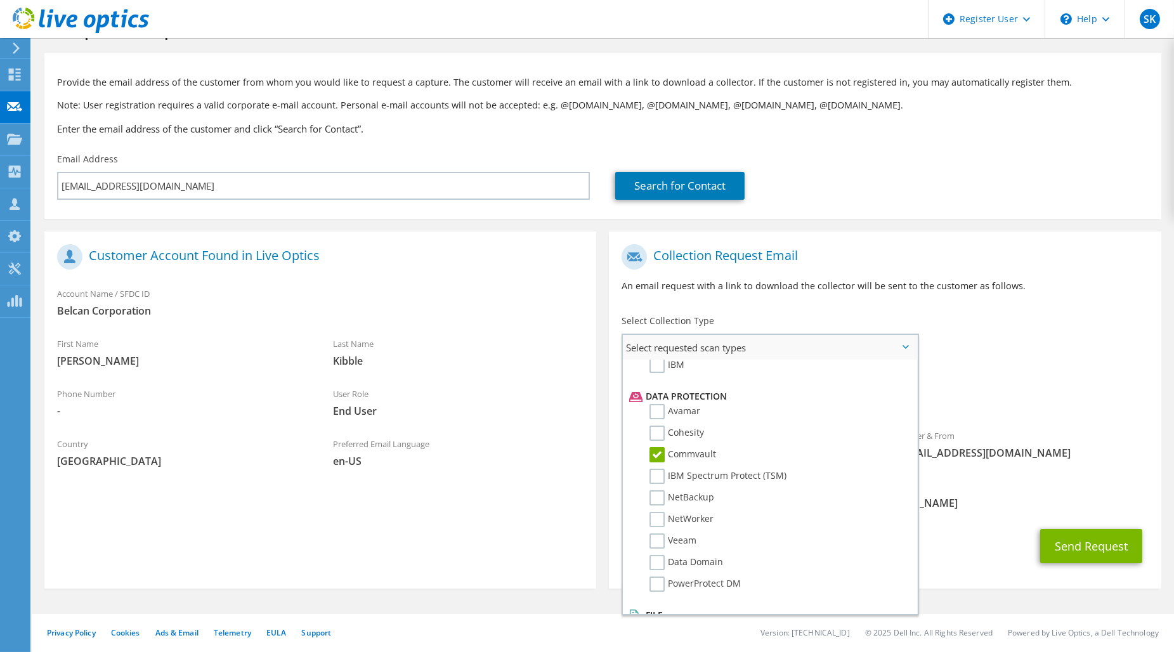
click at [693, 447] on label "Commvault" at bounding box center [683, 454] width 67 height 15
click at [0, 0] on input "Commvault" at bounding box center [0, 0] width 0 height 0
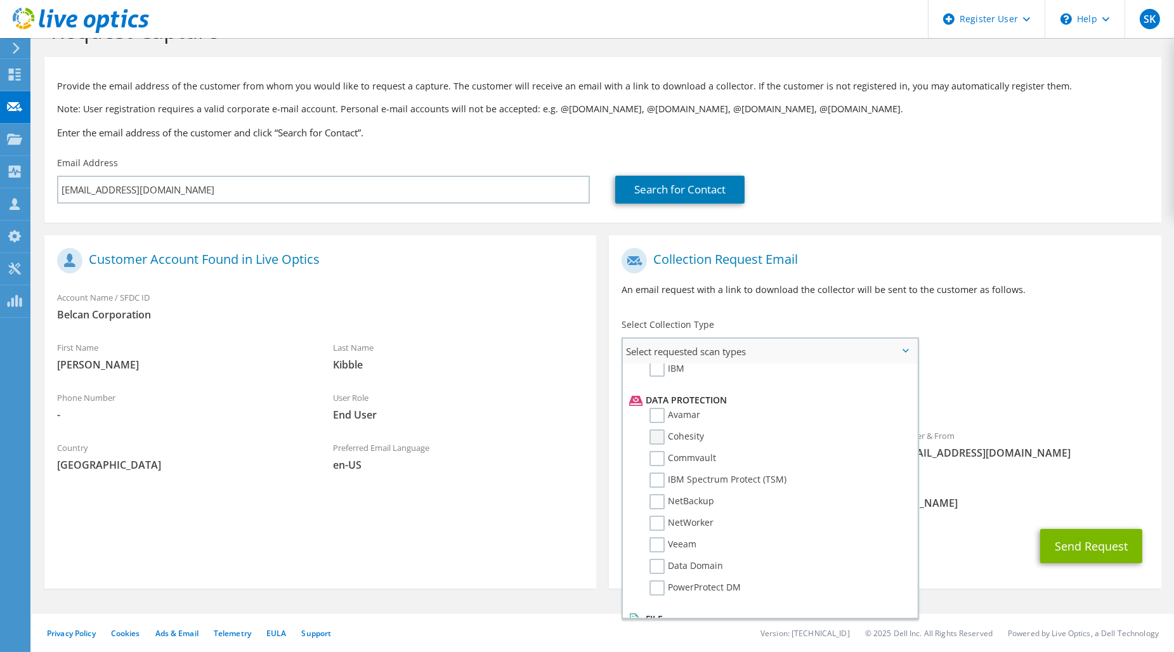
click at [655, 430] on label "Cohesity" at bounding box center [677, 437] width 55 height 15
click at [0, 0] on input "Cohesity" at bounding box center [0, 0] width 0 height 0
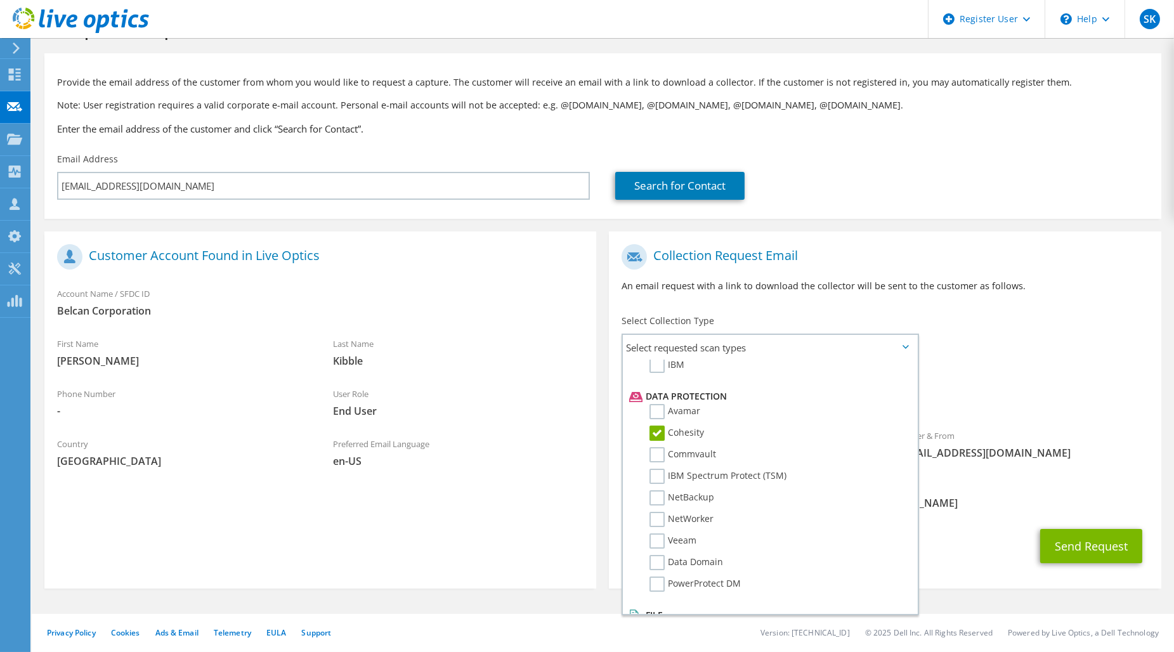
click at [1032, 483] on div "CC & Reply To Stuart.Kennedy@dell.com" at bounding box center [885, 495] width 552 height 44
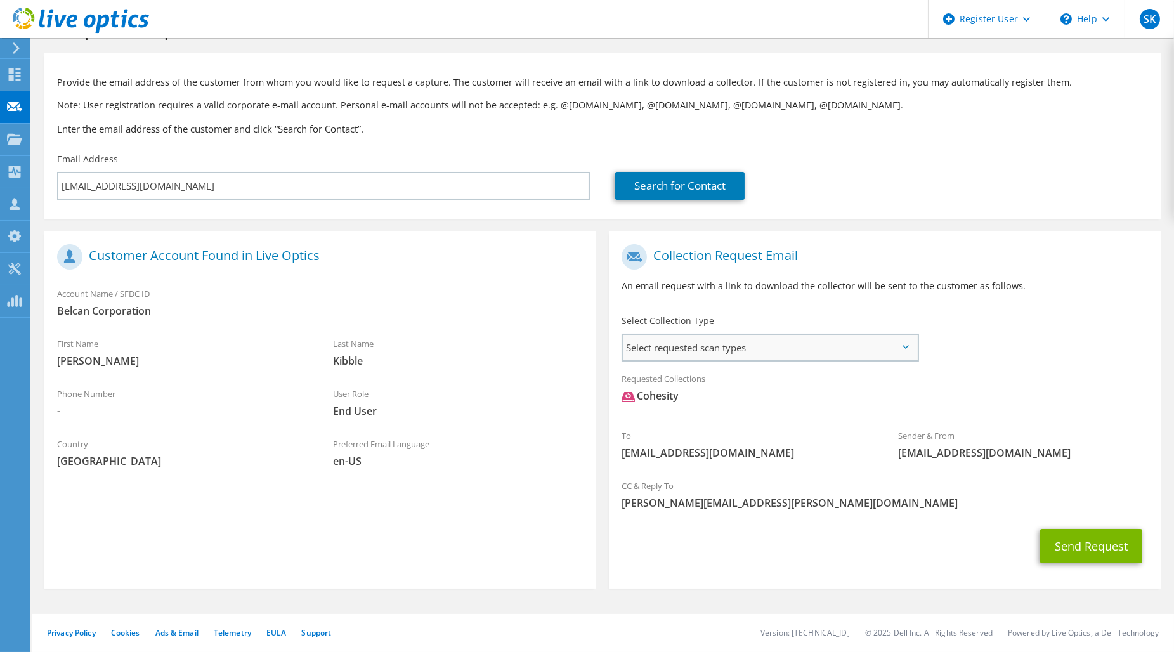
click at [713, 344] on span "Select requested scan types" at bounding box center [770, 347] width 294 height 25
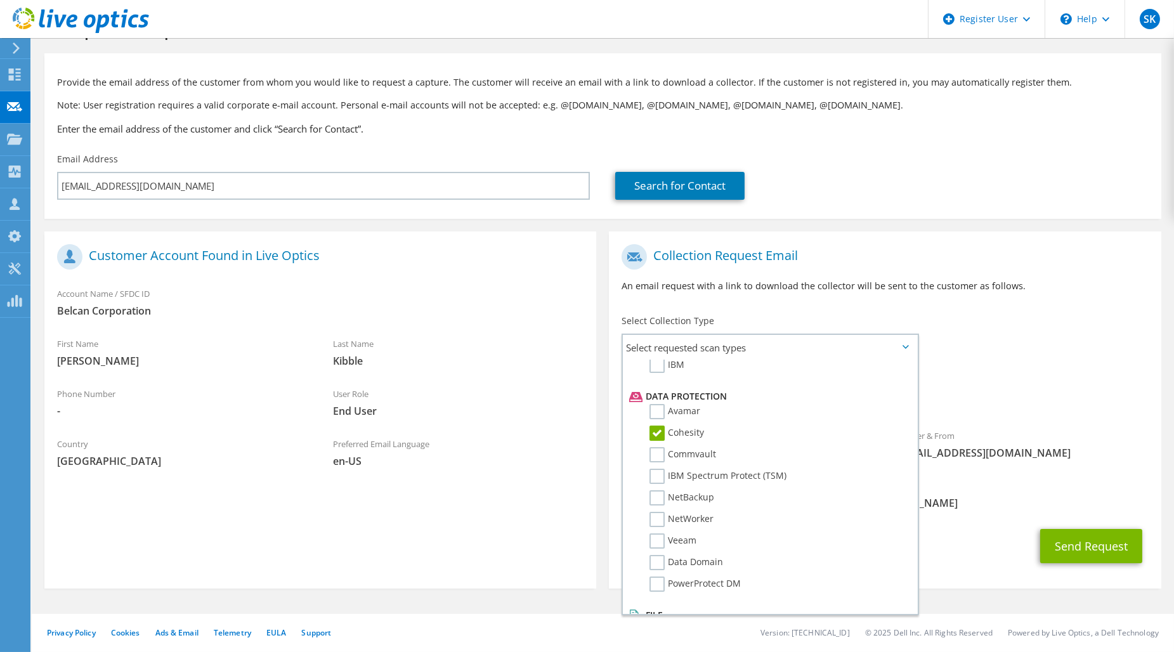
drag, startPoint x: 594, startPoint y: 119, endPoint x: 655, endPoint y: 167, distance: 76.8
click at [598, 121] on div "Provide the email address of the customer from whom you would like to request a…" at bounding box center [602, 103] width 1117 height 87
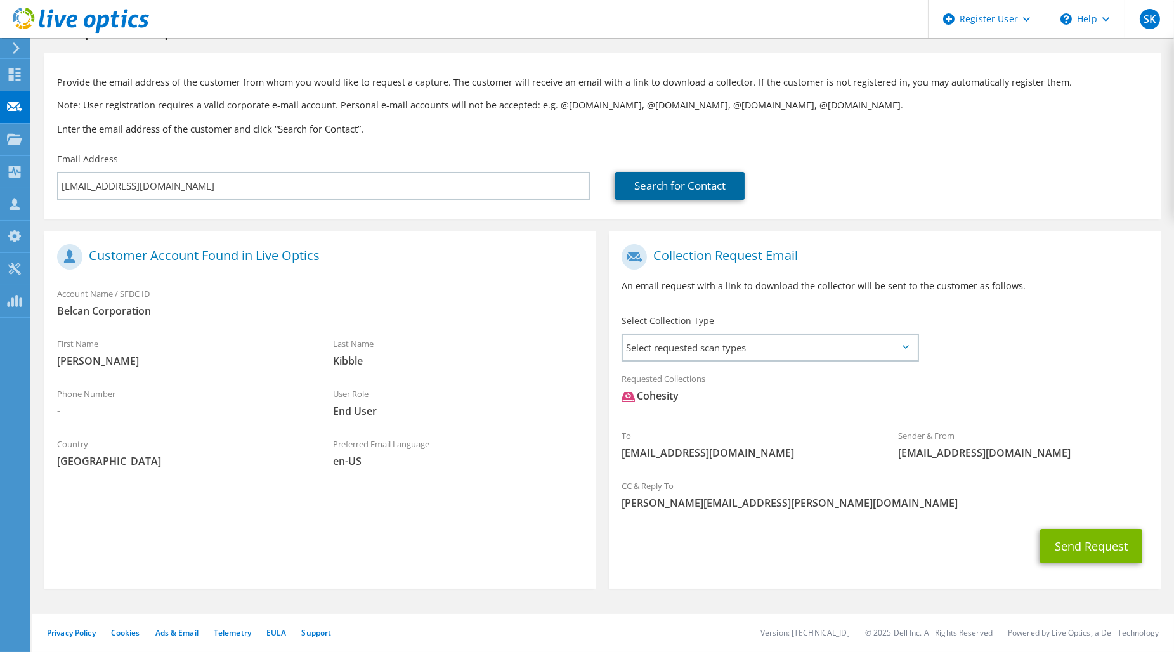
click at [662, 182] on link "Search for Contact" at bounding box center [679, 186] width 129 height 28
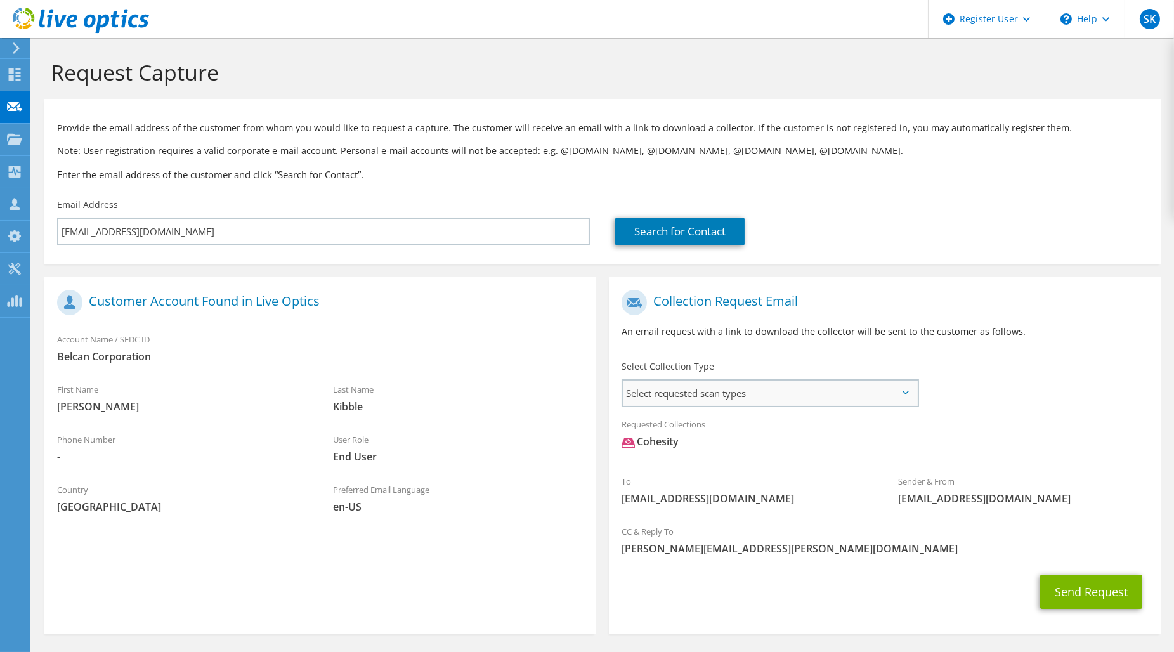
click at [715, 392] on span "Select requested scan types" at bounding box center [770, 393] width 294 height 25
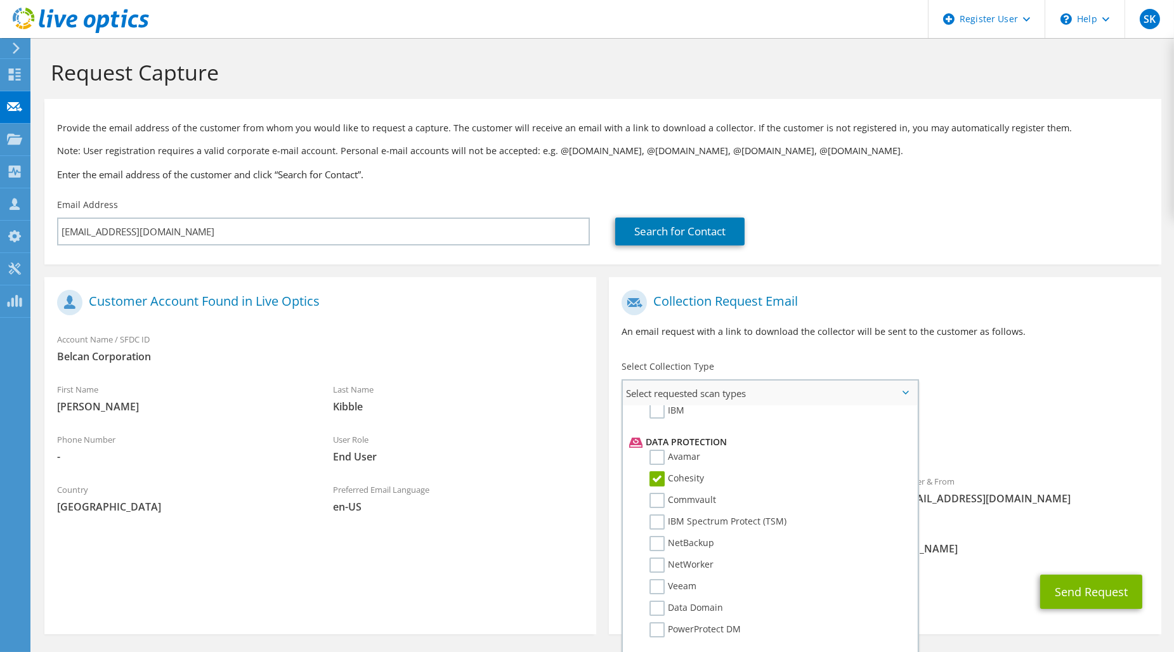
click at [681, 471] on label "Cohesity" at bounding box center [677, 478] width 55 height 15
click at [0, 0] on input "Cohesity" at bounding box center [0, 0] width 0 height 0
click at [685, 493] on label "Commvault" at bounding box center [683, 500] width 67 height 15
click at [0, 0] on input "Commvault" at bounding box center [0, 0] width 0 height 0
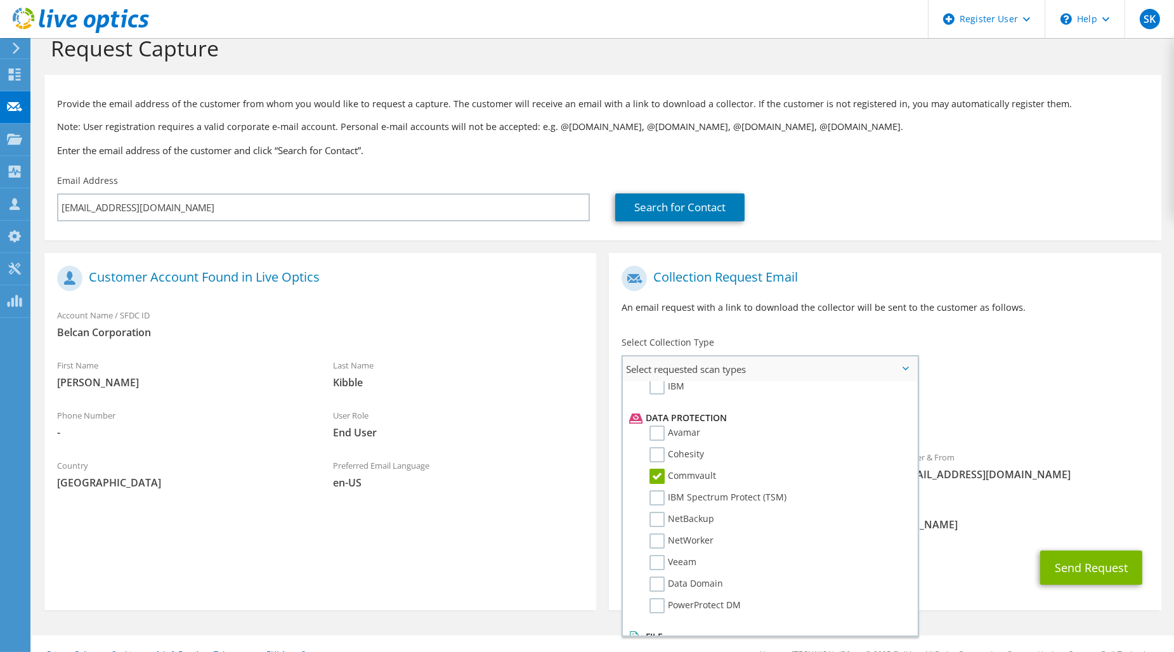
scroll to position [46, 0]
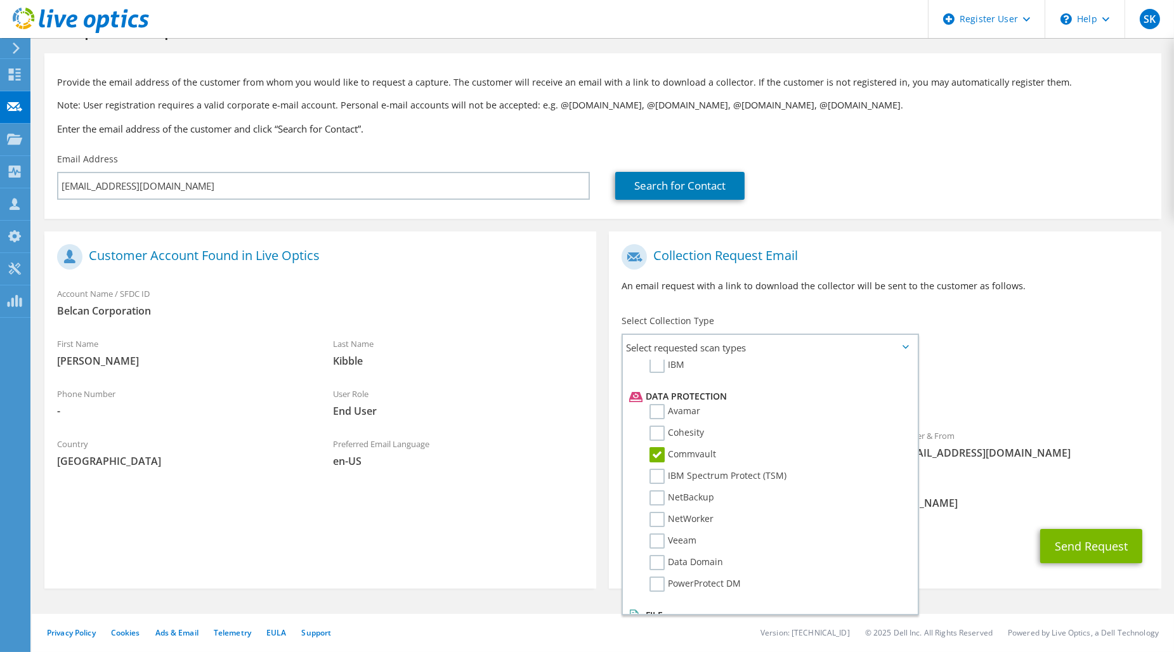
drag, startPoint x: 982, startPoint y: 561, endPoint x: 1000, endPoint y: 557, distance: 18.3
click at [982, 562] on div "Send Request" at bounding box center [885, 546] width 552 height 47
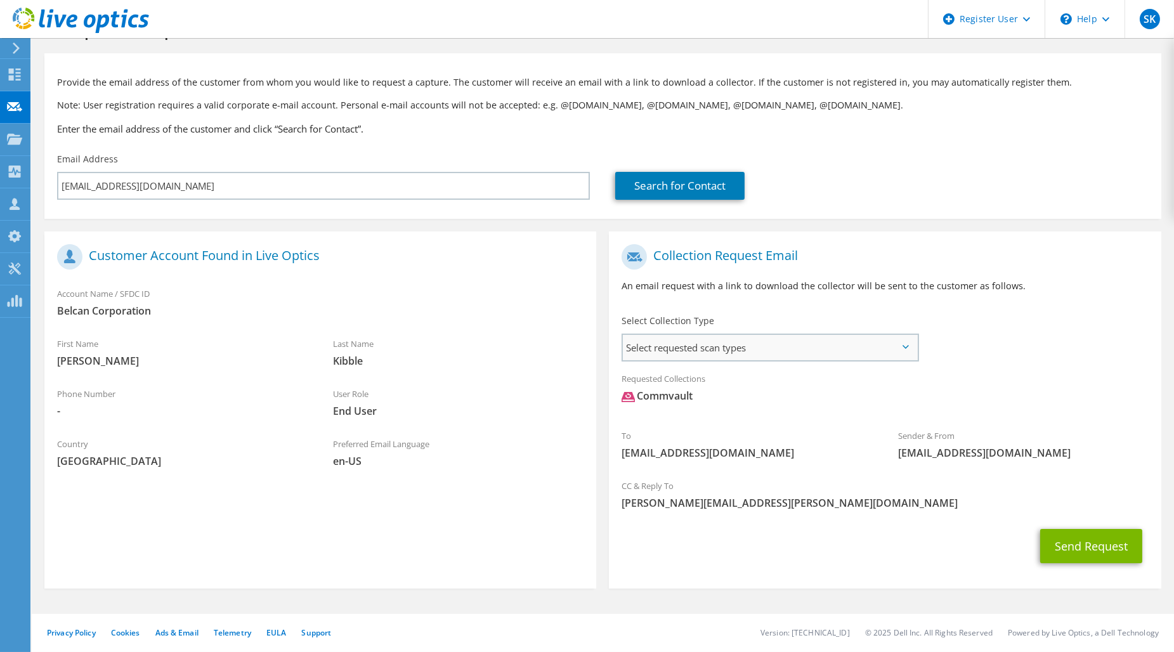
click at [747, 350] on span "Select requested scan types" at bounding box center [770, 347] width 294 height 25
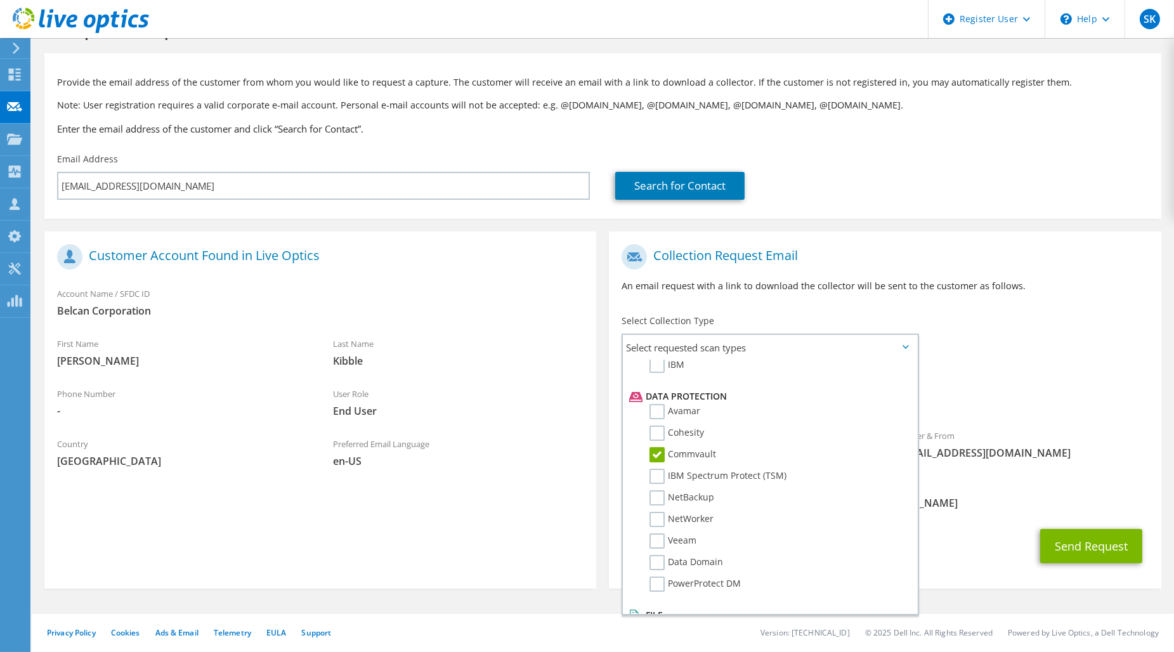
click at [988, 525] on div "Send Request" at bounding box center [885, 546] width 552 height 47
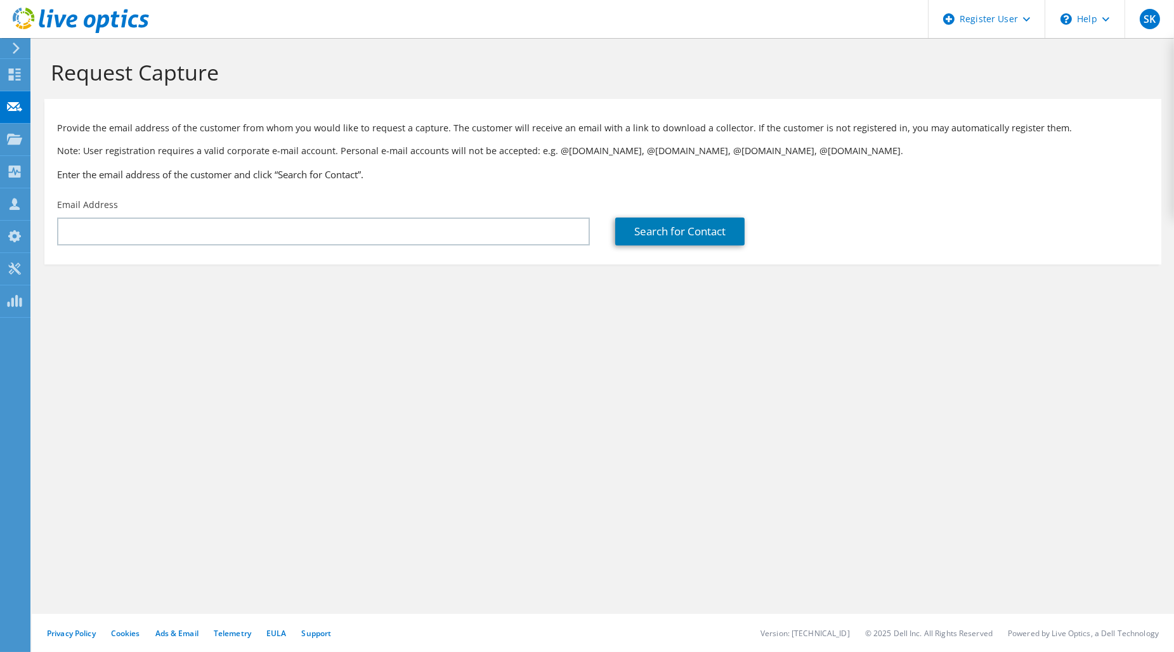
click at [251, 249] on div "Email Address" at bounding box center [323, 222] width 558 height 60
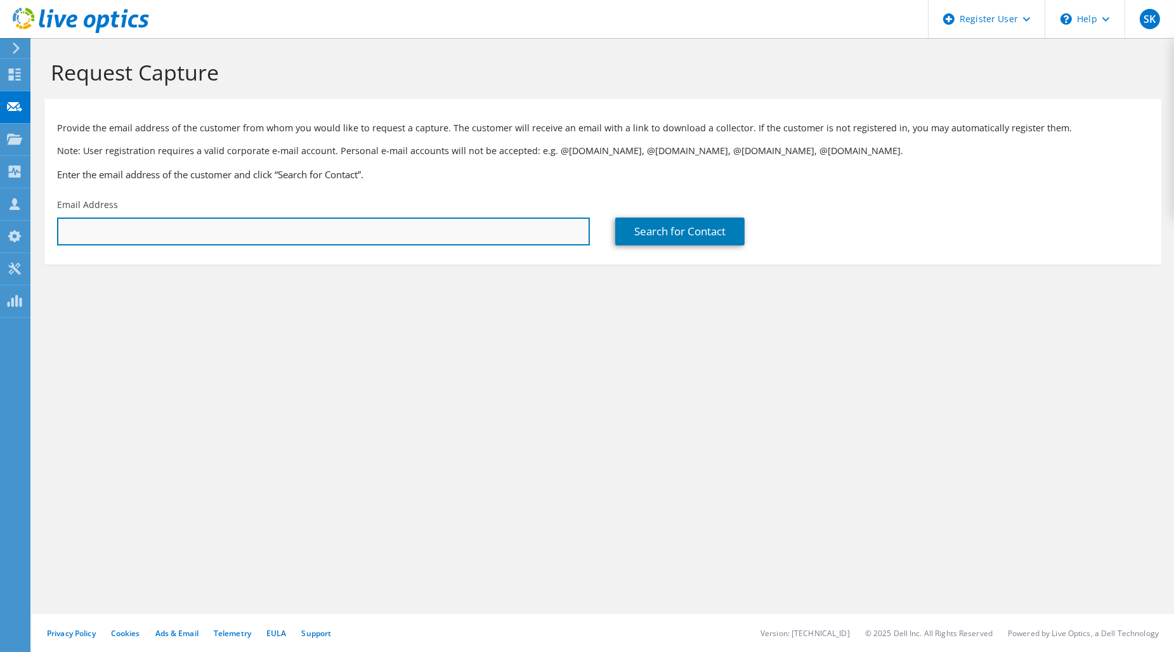
click at [112, 227] on input "text" at bounding box center [323, 232] width 533 height 28
paste input "Glasgow, UK 1st Floor Nevis House, Hamilton International Technology Park, 6 Li…"
drag, startPoint x: 574, startPoint y: 231, endPoint x: -109, endPoint y: 246, distance: 683.5
click at [0, 246] on html "SK Dell User Stuart Kennedy Stuart.Kennedy@dell.com Dell My Profile Log Out \n …" at bounding box center [587, 326] width 1174 height 652
type input "T"
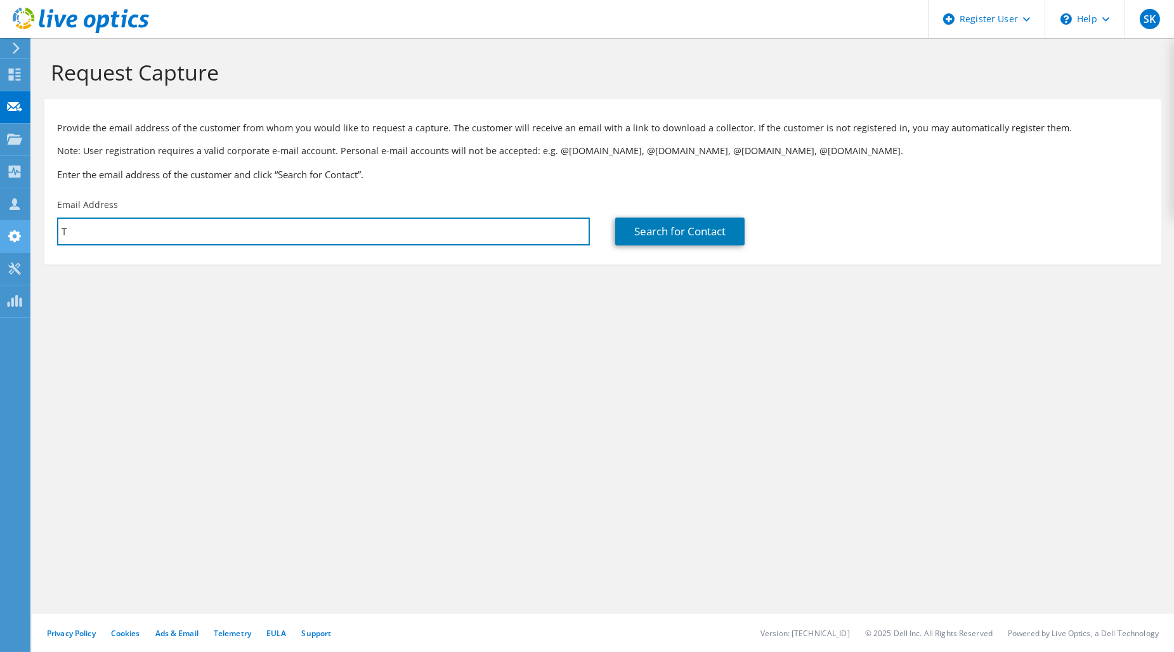
drag, startPoint x: 141, startPoint y: 228, endPoint x: 16, endPoint y: 232, distance: 125.7
click at [16, 232] on div "SK Dell User [PERSON_NAME] [PERSON_NAME][EMAIL_ADDRESS][PERSON_NAME][DOMAIN_NAM…" at bounding box center [587, 326] width 1174 height 652
click at [191, 230] on input "text" at bounding box center [323, 232] width 533 height 28
drag, startPoint x: 191, startPoint y: 230, endPoint x: 79, endPoint y: 235, distance: 112.4
click at [79, 235] on input "text" at bounding box center [323, 232] width 533 height 28
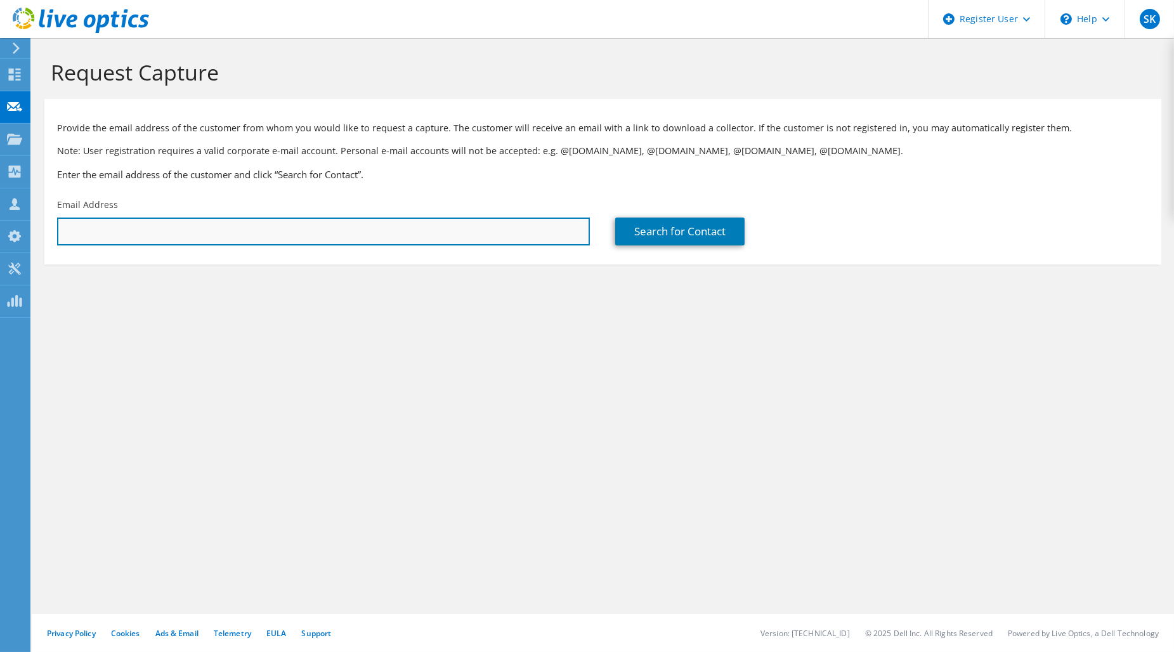
paste input "Glasgow, UK 1st Floor Nevis House, Hamilton International Technology Park, 6 Li…"
drag, startPoint x: 520, startPoint y: 237, endPoint x: 44, endPoint y: 242, distance: 475.9
click at [44, 241] on div "Email Address Glasgow, UK 1st Floor Nevis House, Hamilton International Technol…" at bounding box center [323, 222] width 558 height 60
type input "FT"
click at [391, 239] on input "FT" at bounding box center [323, 232] width 533 height 28
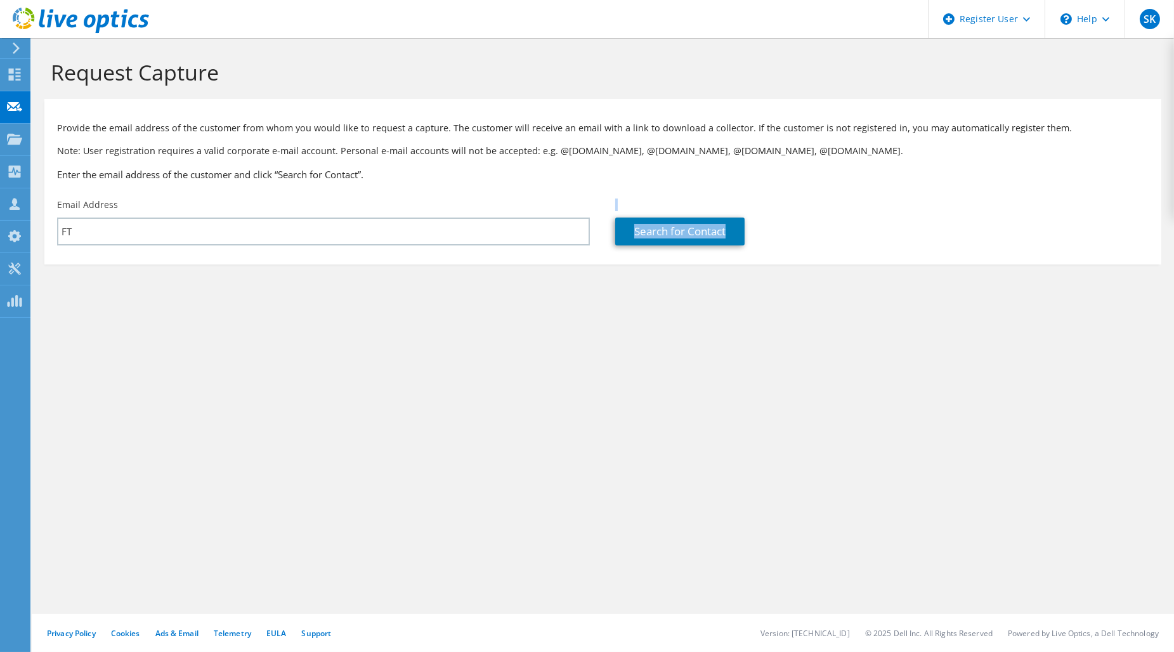
drag, startPoint x: 297, startPoint y: 249, endPoint x: 56, endPoint y: 251, distance: 241.1
click at [56, 251] on div "Email Address FT" at bounding box center [323, 222] width 558 height 60
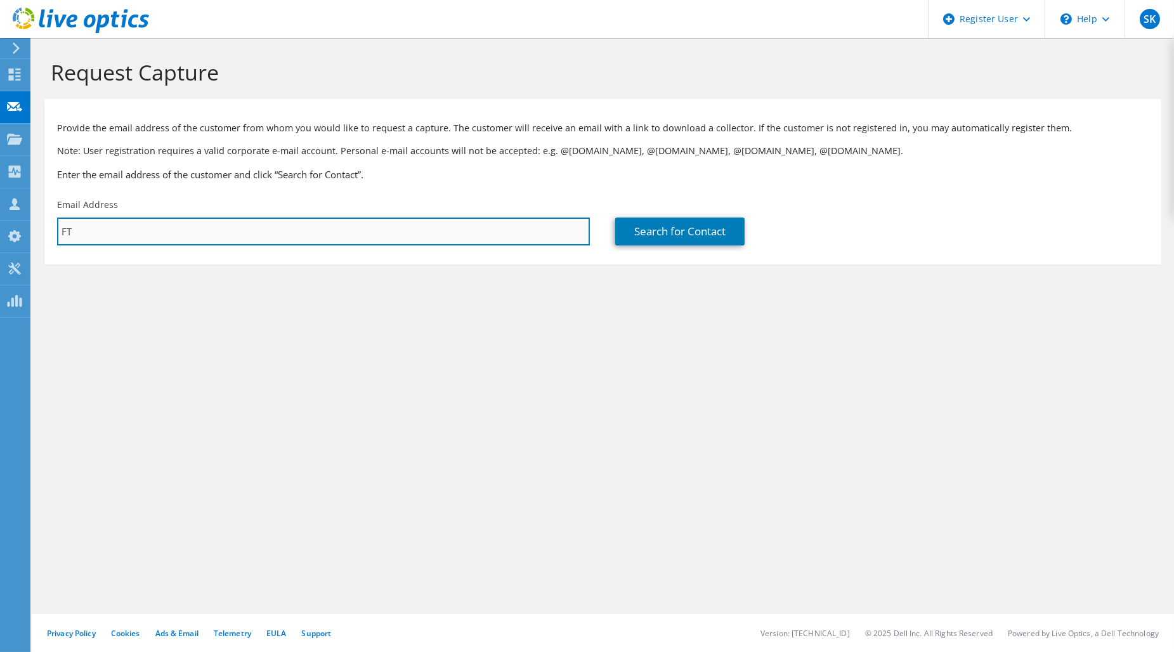
drag, startPoint x: 56, startPoint y: 251, endPoint x: 115, endPoint y: 239, distance: 60.8
click at [116, 239] on input "FT" at bounding box center [323, 232] width 533 height 28
drag, startPoint x: 130, startPoint y: 232, endPoint x: 61, endPoint y: 232, distance: 69.2
click at [42, 228] on section "Request Capture Provide the email address of the customer from whom you would l…" at bounding box center [603, 183] width 1143 height 290
paste input "wkibble@belcan.com"
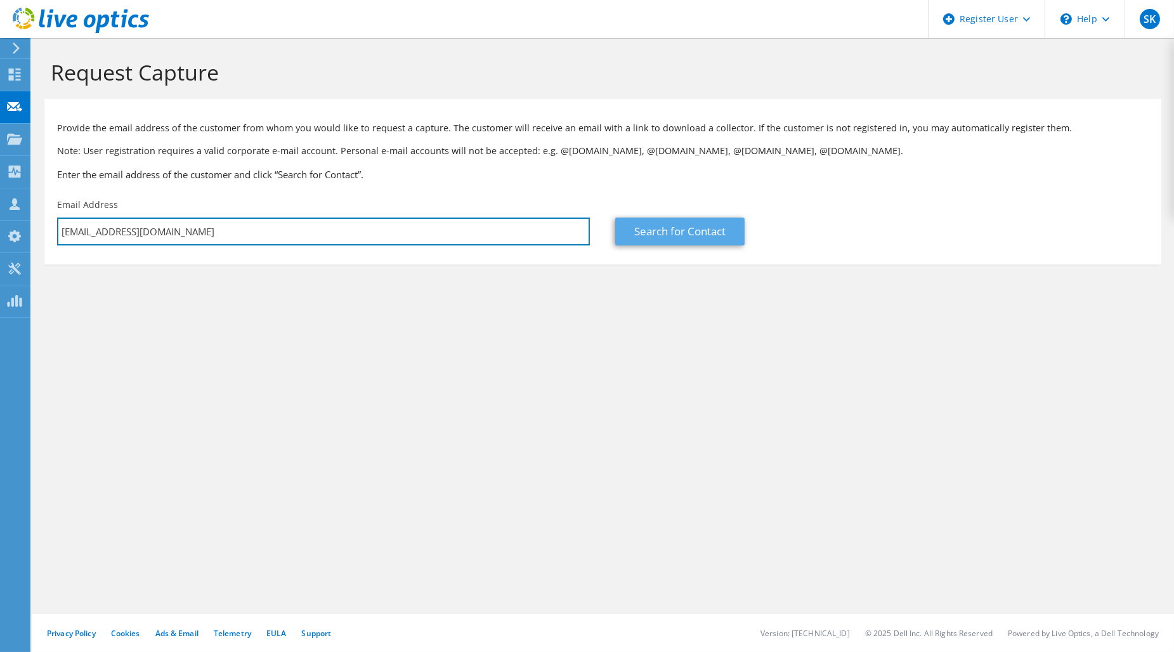
type input "wkibble@belcan.com"
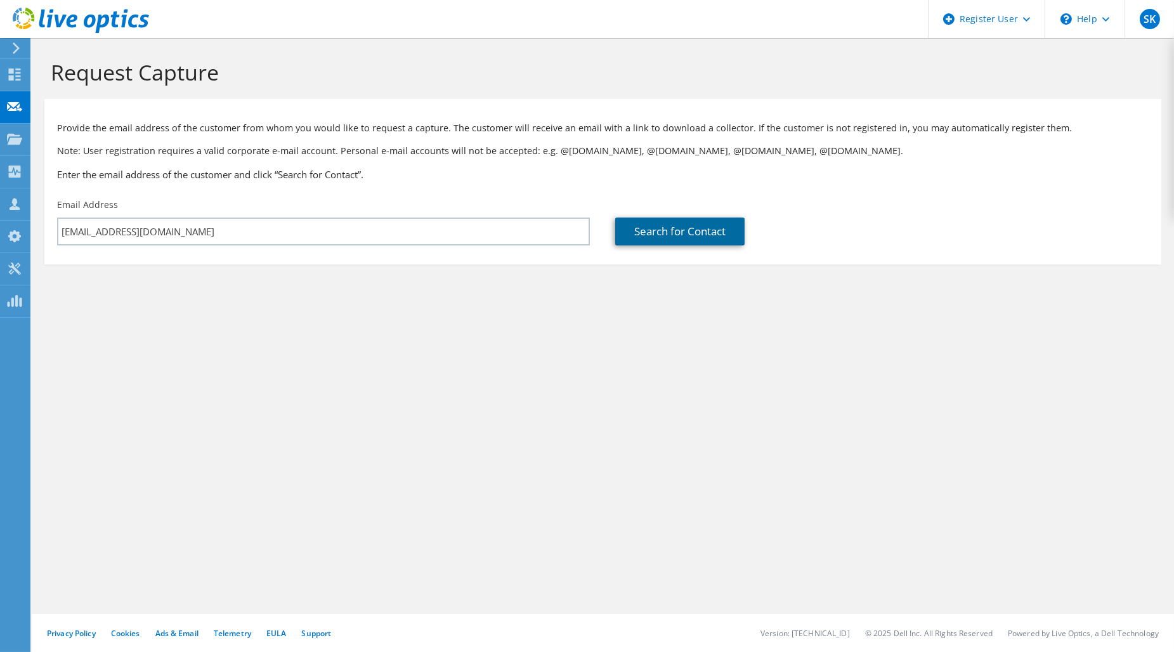
click at [712, 226] on link "Search for Contact" at bounding box center [679, 232] width 129 height 28
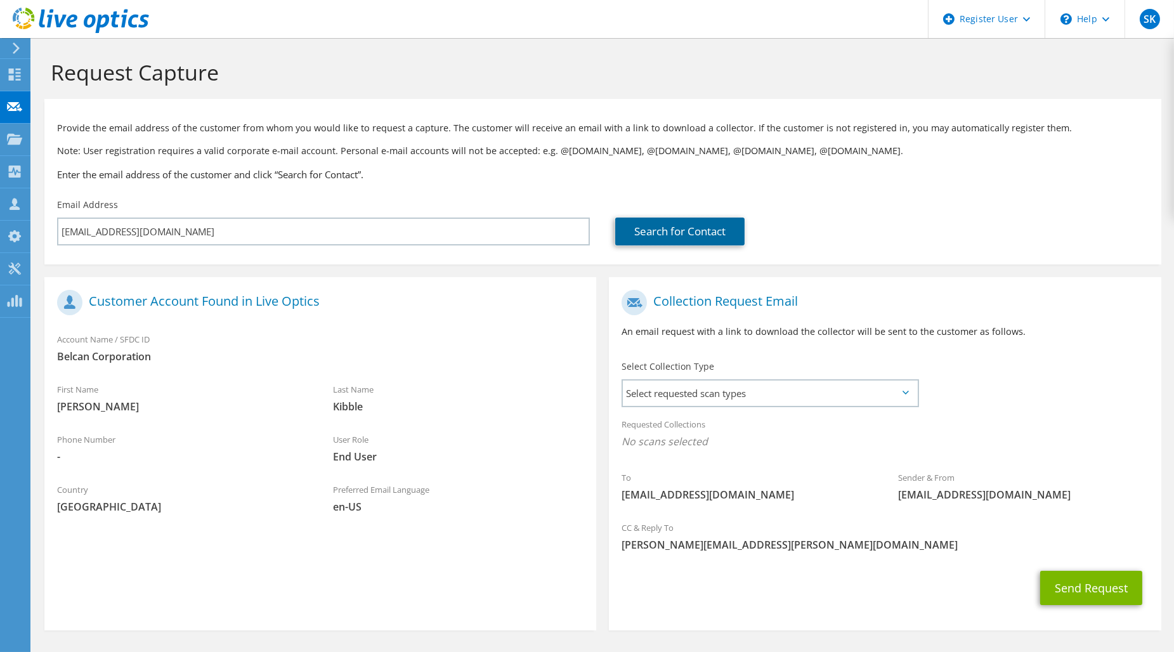
scroll to position [43, 0]
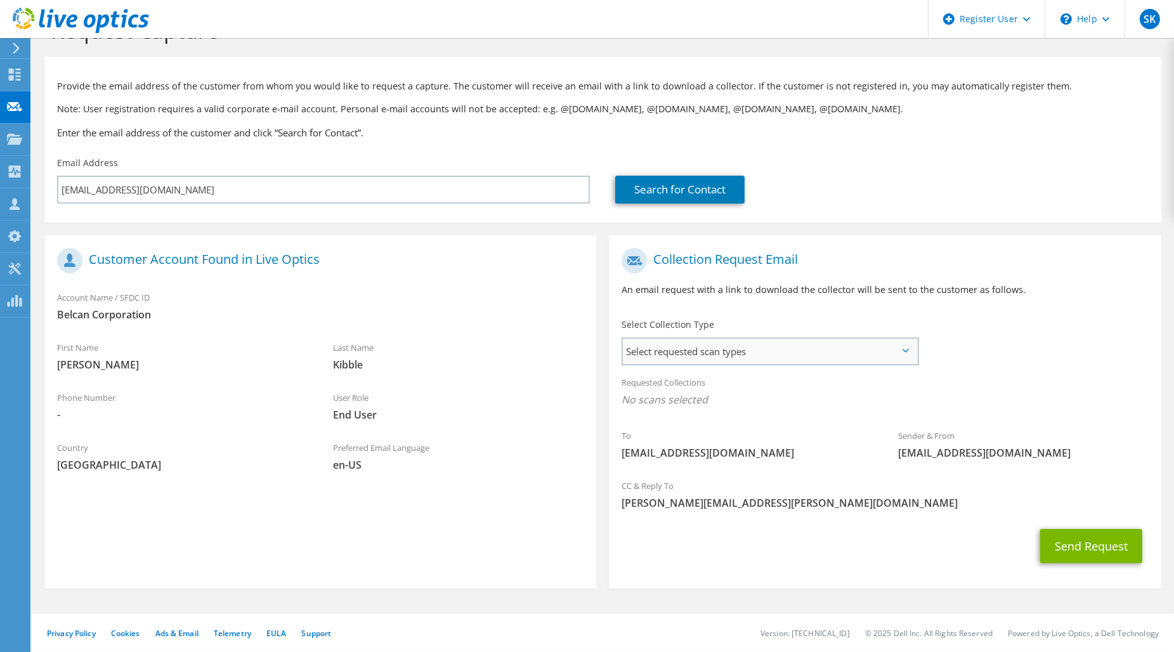
click at [905, 354] on span "Select requested scan types" at bounding box center [770, 351] width 294 height 25
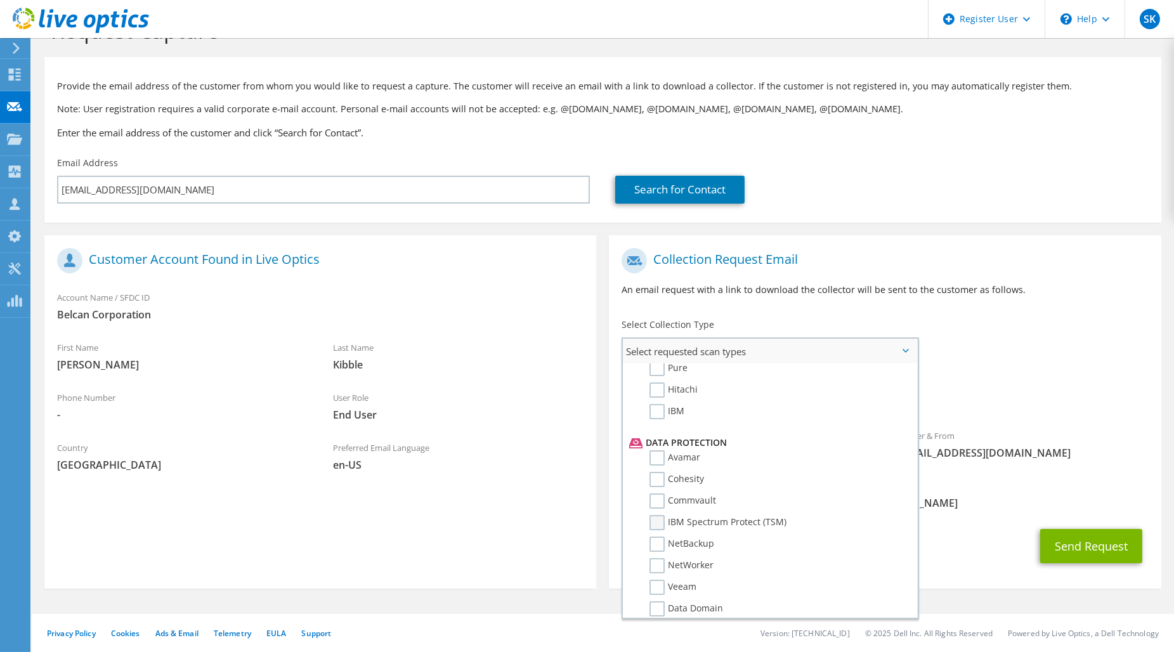
scroll to position [523, 0]
click at [696, 451] on label "Commvault" at bounding box center [683, 458] width 67 height 15
click at [0, 0] on input "Commvault" at bounding box center [0, 0] width 0 height 0
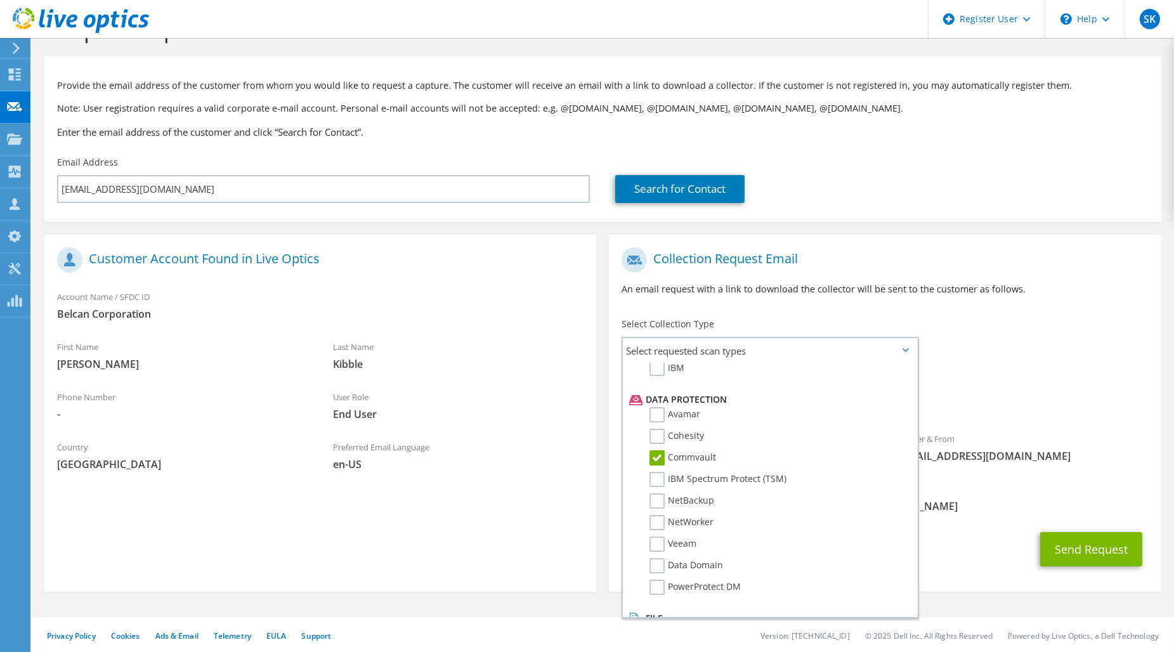
drag, startPoint x: 1038, startPoint y: 383, endPoint x: 968, endPoint y: 463, distance: 106.1
click at [1038, 387] on div "Requested Collections No scans selected Commvault" at bounding box center [885, 394] width 552 height 51
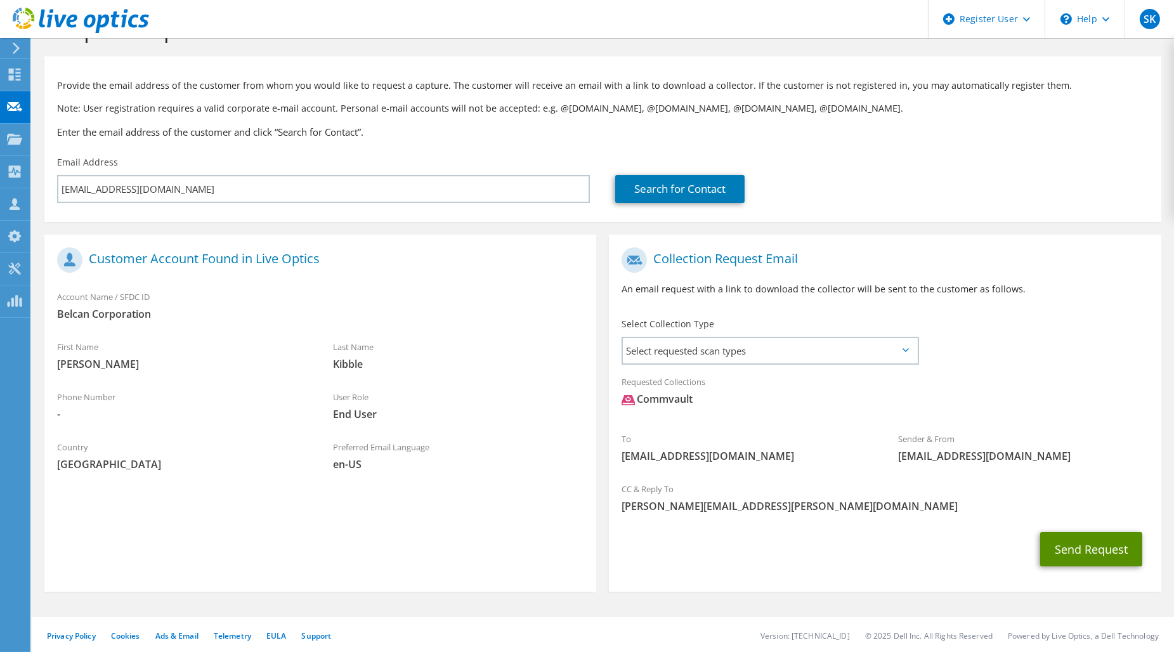
click at [1108, 553] on button "Send Request" at bounding box center [1091, 549] width 102 height 34
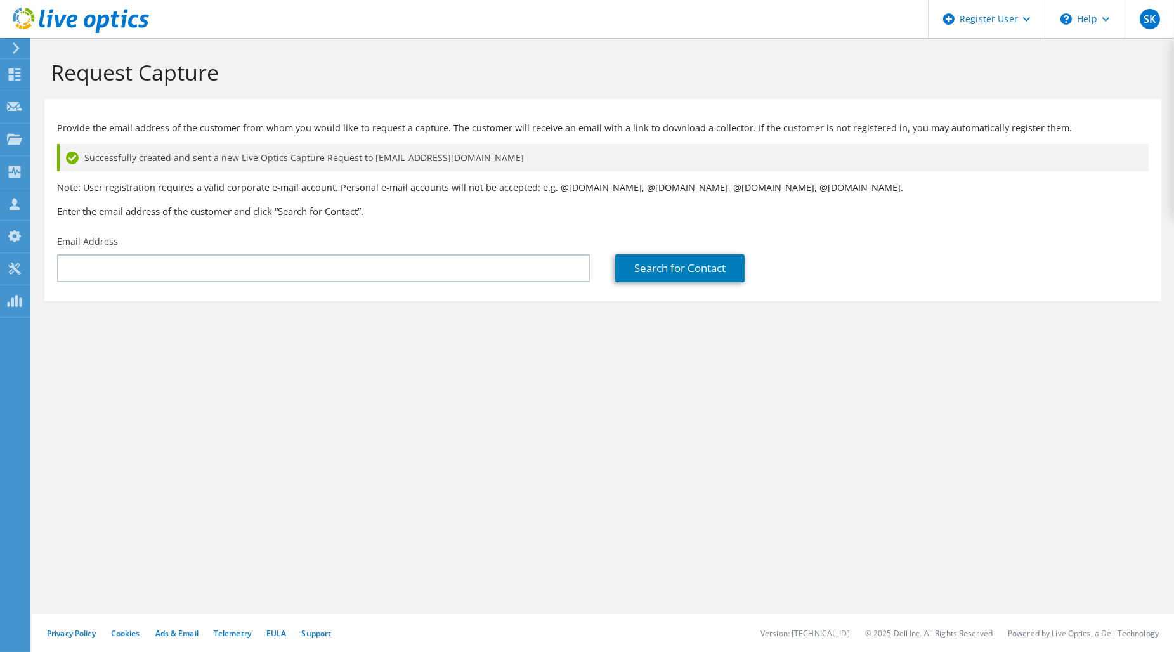
click at [576, 457] on div "Request Capture Provide the email address of the customer from whom you would l…" at bounding box center [603, 345] width 1143 height 614
click at [318, 636] on link "Support" at bounding box center [316, 633] width 30 height 11
click at [322, 636] on link "Support" at bounding box center [316, 633] width 30 height 11
